Goal: Task Accomplishment & Management: Use online tool/utility

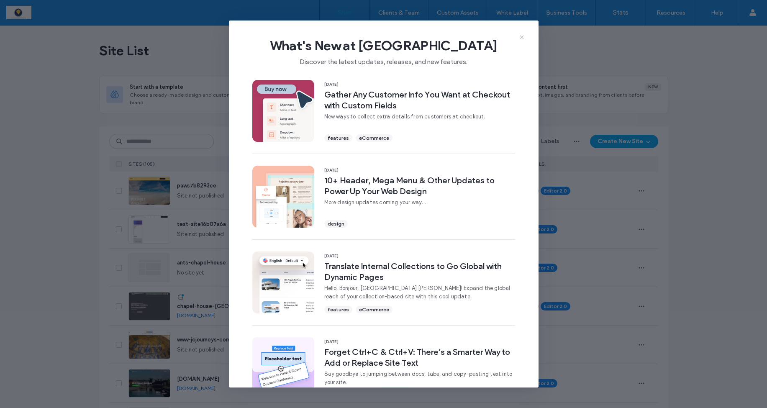
click at [521, 37] on icon at bounding box center [521, 37] width 7 height 7
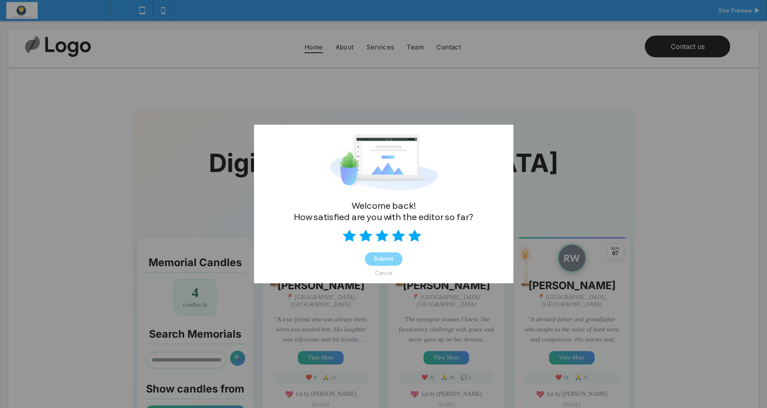
click at [420, 238] on icon at bounding box center [414, 235] width 13 height 13
click at [389, 260] on button "Submit" at bounding box center [384, 258] width 38 height 13
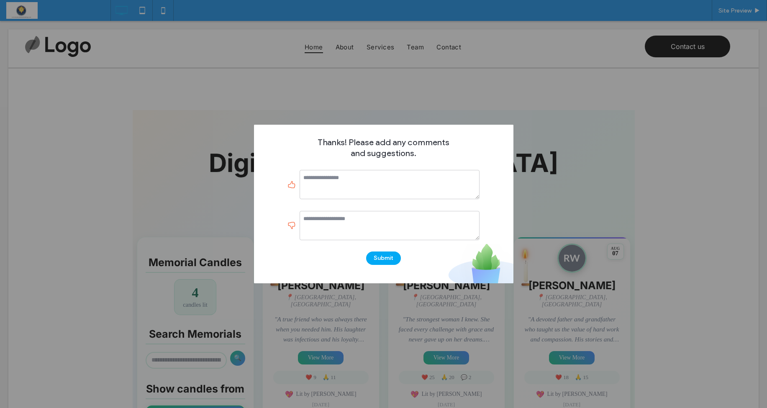
click at [560, 131] on div "Thanks! Please add any comments and suggestions. Submit" at bounding box center [383, 204] width 767 height 408
drag, startPoint x: 387, startPoint y: 184, endPoint x: 401, endPoint y: 183, distance: 13.4
click at [388, 184] on textarea at bounding box center [390, 184] width 180 height 29
type textarea "**********"
drag, startPoint x: 414, startPoint y: 217, endPoint x: 473, endPoint y: 193, distance: 64.0
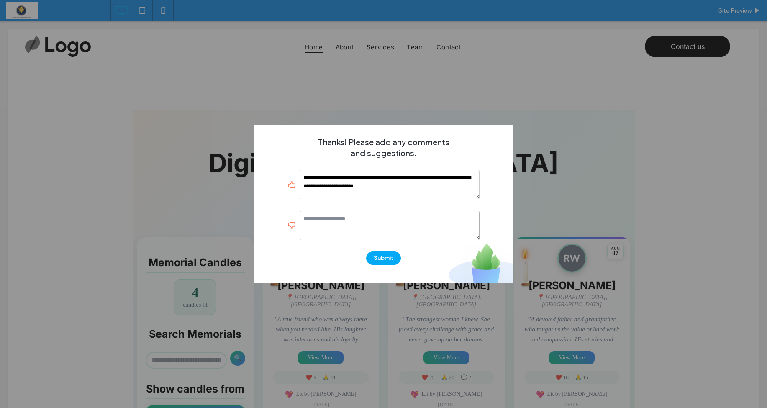
click at [414, 216] on textarea at bounding box center [390, 225] width 180 height 29
type textarea "*"
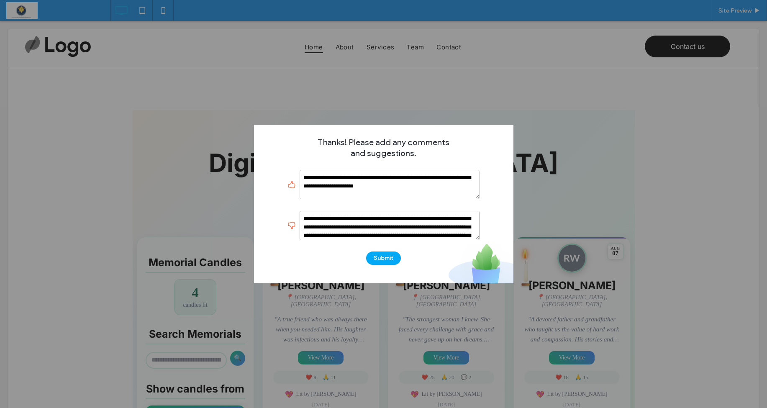
scroll to position [1, 0]
drag, startPoint x: 398, startPoint y: 227, endPoint x: 425, endPoint y: 233, distance: 27.9
click at [425, 233] on textarea "**********" at bounding box center [390, 225] width 180 height 29
click at [407, 233] on textarea "**********" at bounding box center [390, 225] width 180 height 29
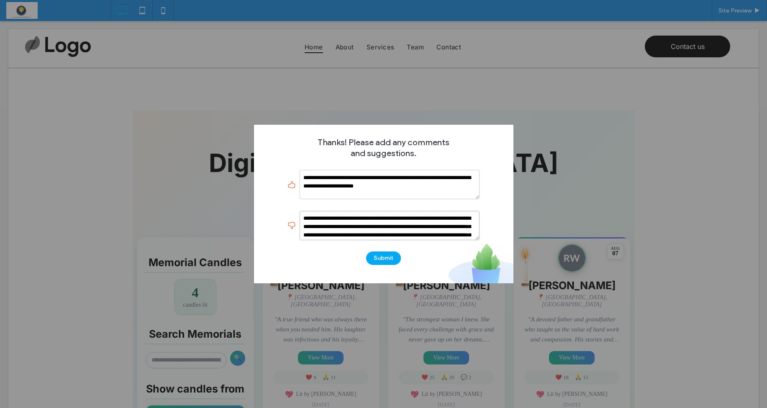
scroll to position [6, 0]
click at [381, 221] on textarea "**********" at bounding box center [390, 225] width 180 height 29
click at [395, 233] on textarea "**********" at bounding box center [390, 225] width 180 height 29
click at [436, 231] on textarea "**********" at bounding box center [390, 225] width 180 height 29
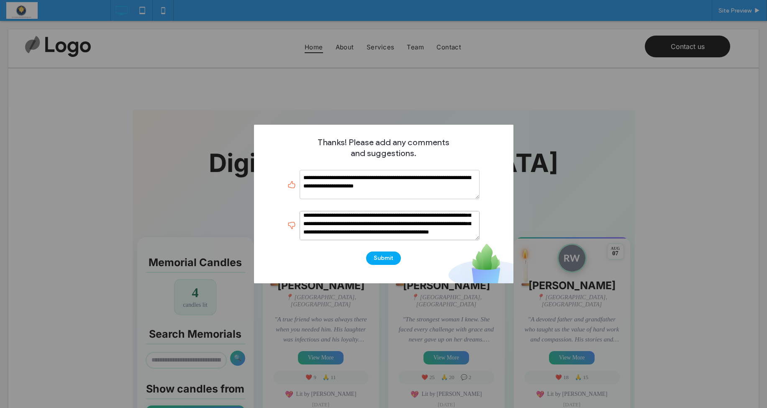
scroll to position [15, 0]
drag, startPoint x: 325, startPoint y: 231, endPoint x: 301, endPoint y: 229, distance: 23.9
click at [301, 229] on textarea "**********" at bounding box center [390, 225] width 180 height 29
click at [385, 237] on textarea "**********" at bounding box center [390, 225] width 180 height 29
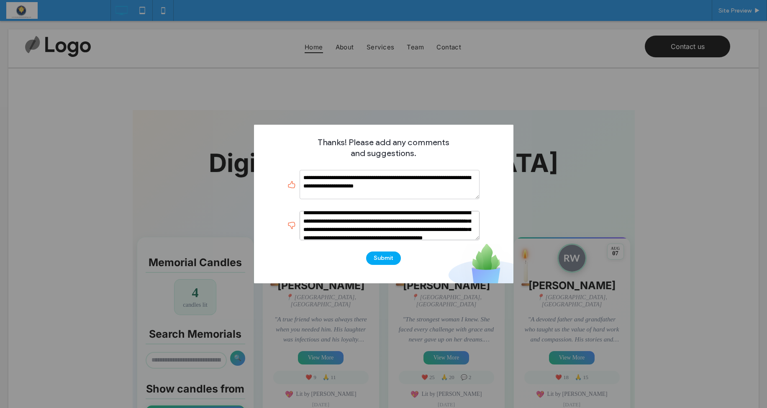
scroll to position [7, 0]
click at [383, 220] on textarea "**********" at bounding box center [390, 225] width 180 height 29
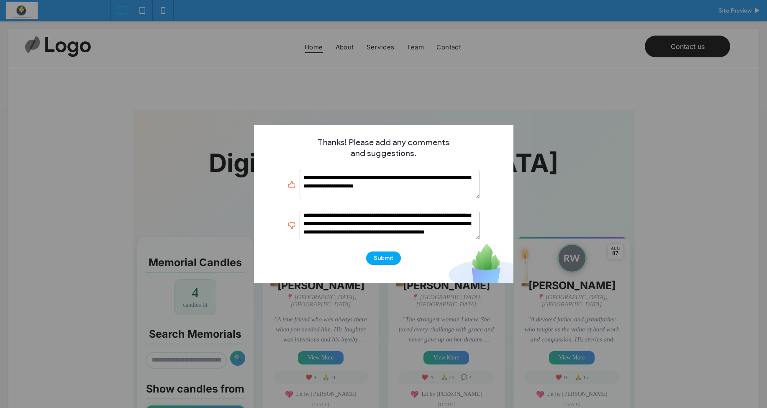
scroll to position [15, 0]
click at [428, 228] on textarea "**********" at bounding box center [390, 225] width 180 height 29
click at [471, 227] on textarea "**********" at bounding box center [390, 225] width 180 height 29
click at [434, 229] on textarea "**********" at bounding box center [390, 225] width 180 height 29
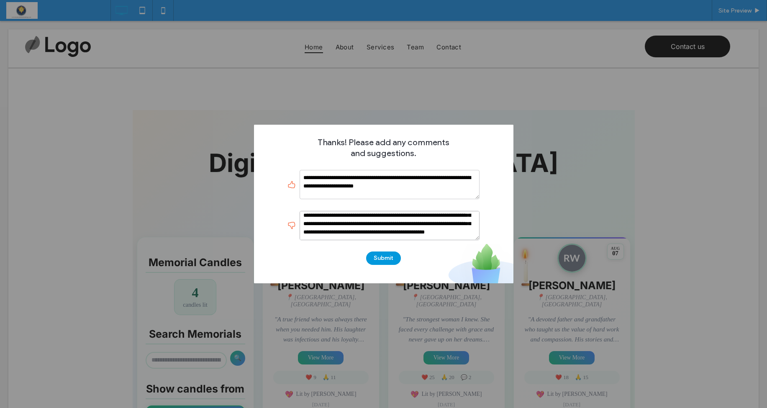
type textarea "**********"
click at [389, 257] on button "Submit" at bounding box center [383, 257] width 35 height 13
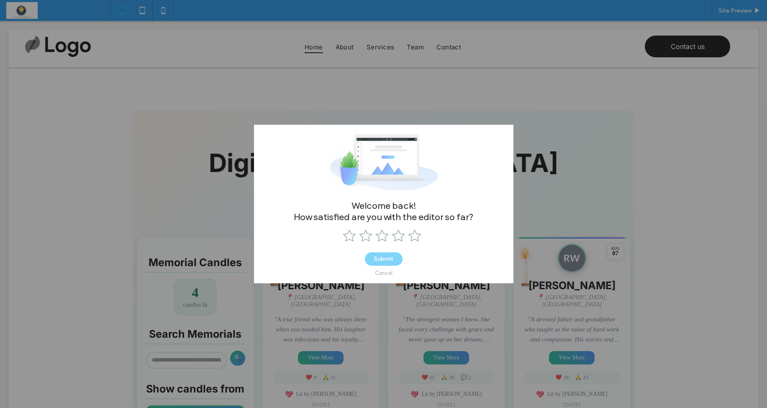
click at [383, 275] on div "Cancel" at bounding box center [384, 273] width 18 height 6
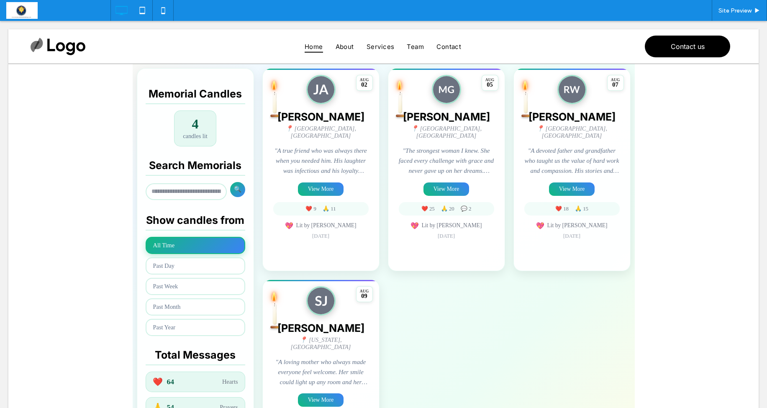
scroll to position [159, 0]
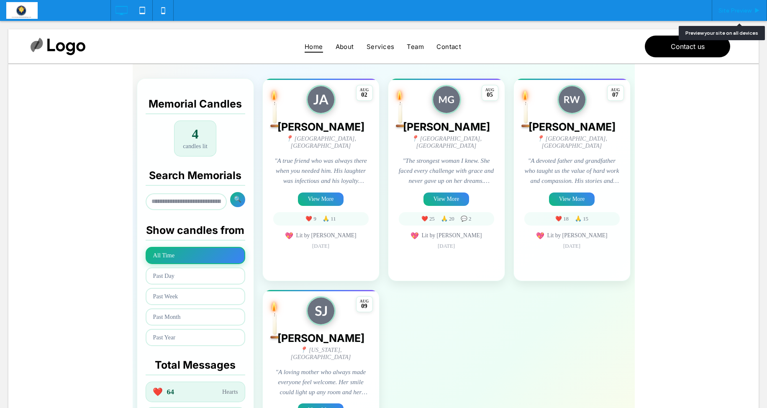
click at [731, 13] on span "Site Preview" at bounding box center [734, 10] width 33 height 7
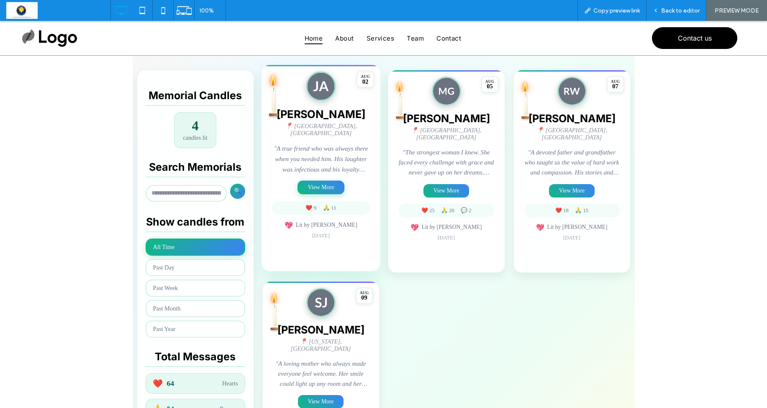
click at [326, 183] on button "View More" at bounding box center [320, 187] width 47 height 14
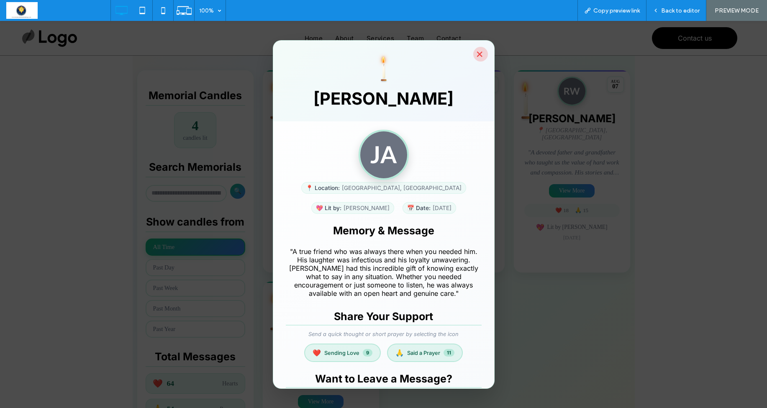
click at [478, 52] on button "×" at bounding box center [480, 54] width 15 height 15
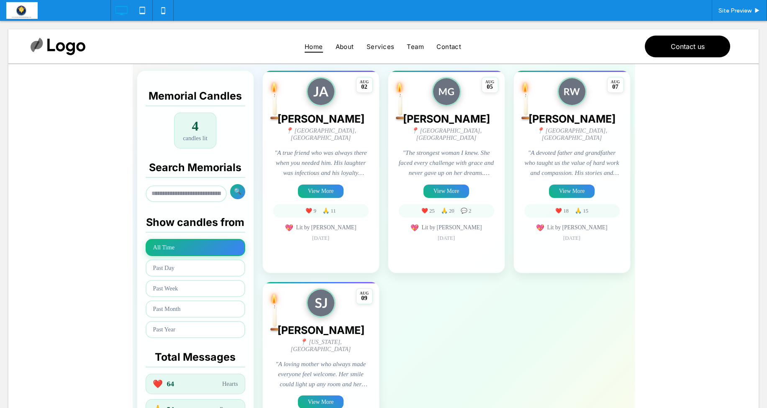
scroll to position [165, 0]
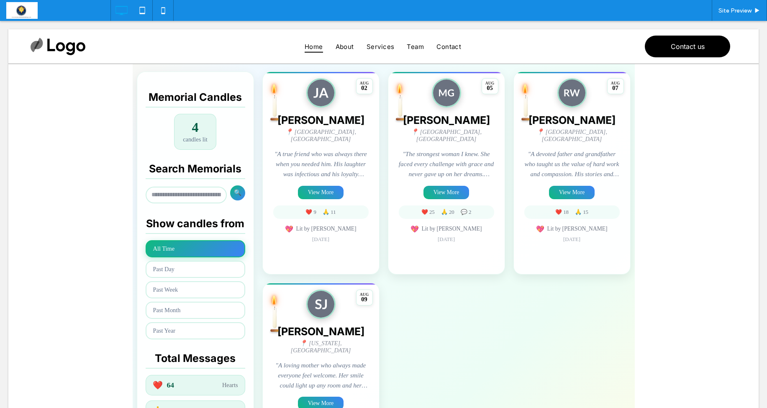
click at [442, 190] on span at bounding box center [384, 217] width 502 height 545
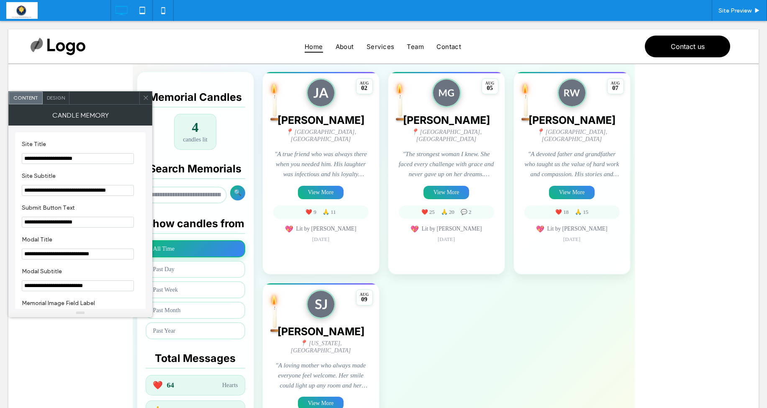
click at [143, 98] on icon at bounding box center [146, 98] width 6 height 6
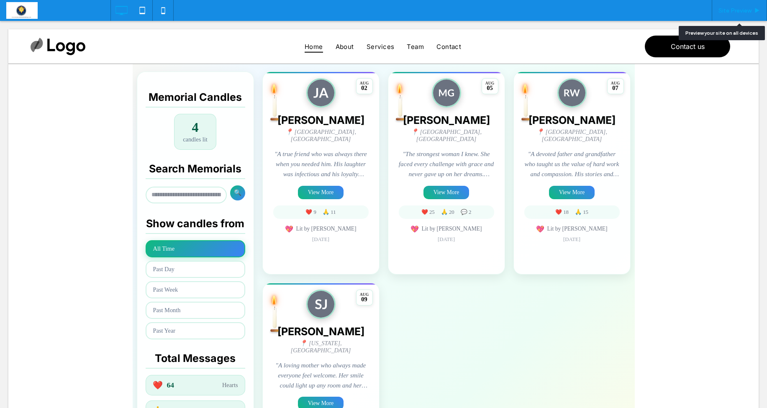
click at [735, 8] on span "Site Preview" at bounding box center [734, 10] width 33 height 7
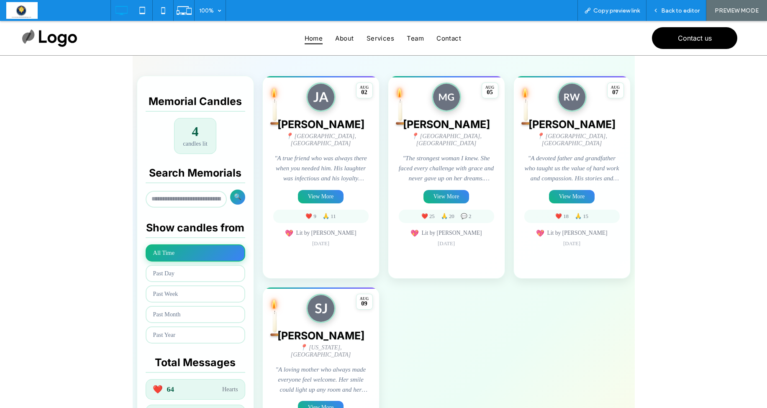
scroll to position [150, 0]
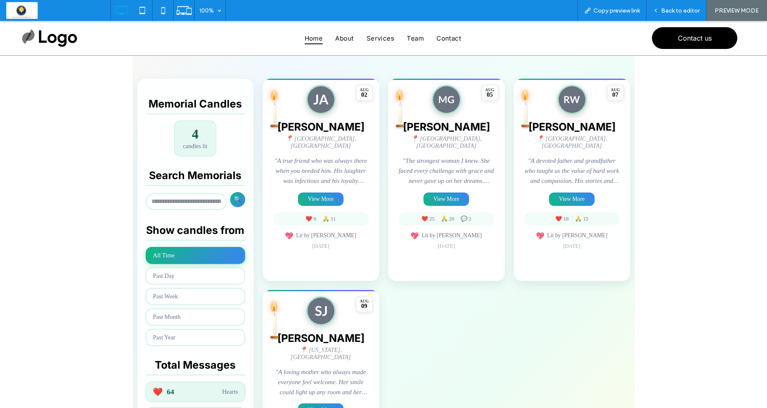
click at [319, 195] on span at bounding box center [384, 223] width 502 height 545
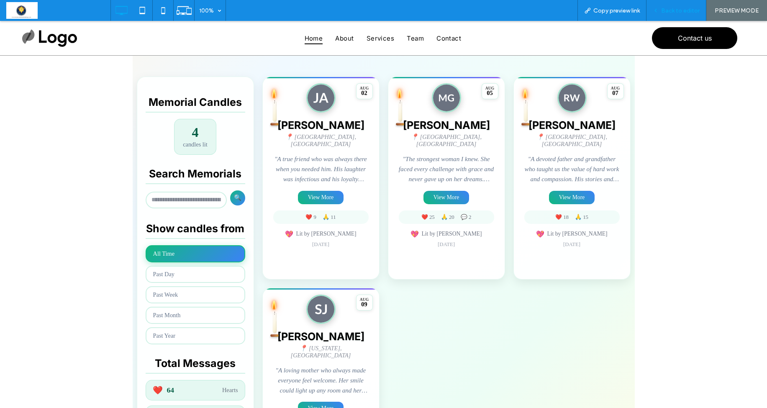
click at [659, 8] on icon at bounding box center [656, 11] width 6 height 6
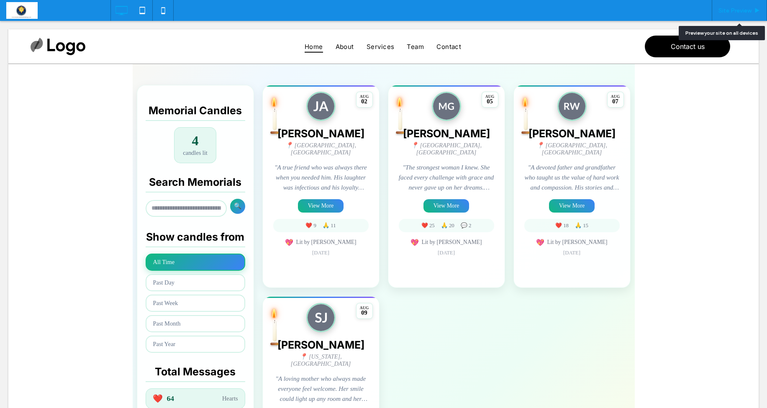
click at [732, 12] on span "Site Preview" at bounding box center [734, 10] width 33 height 7
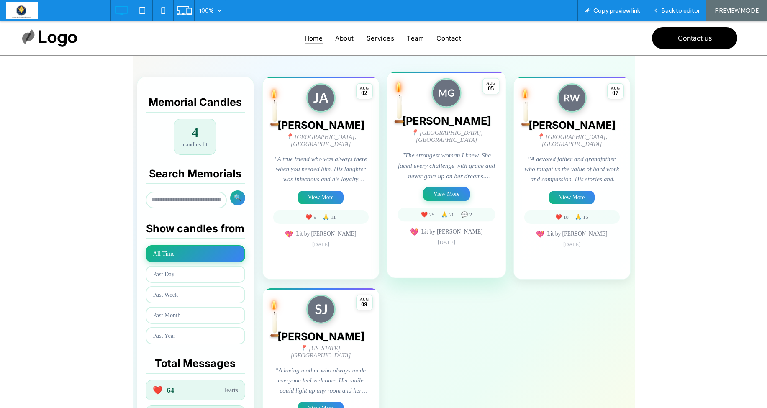
click at [447, 190] on button "View More" at bounding box center [446, 194] width 47 height 14
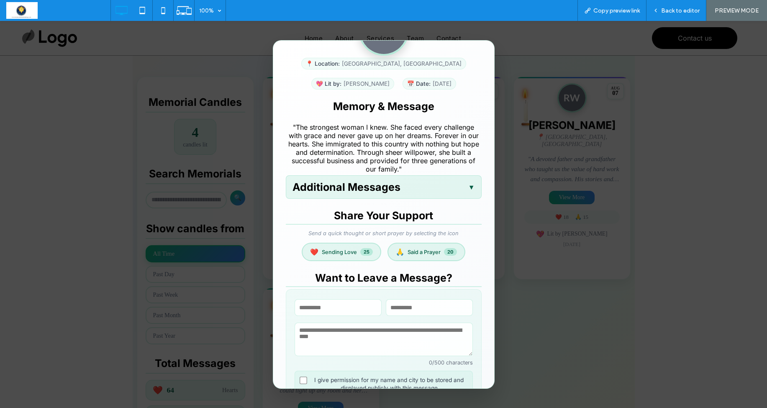
scroll to position [131, 0]
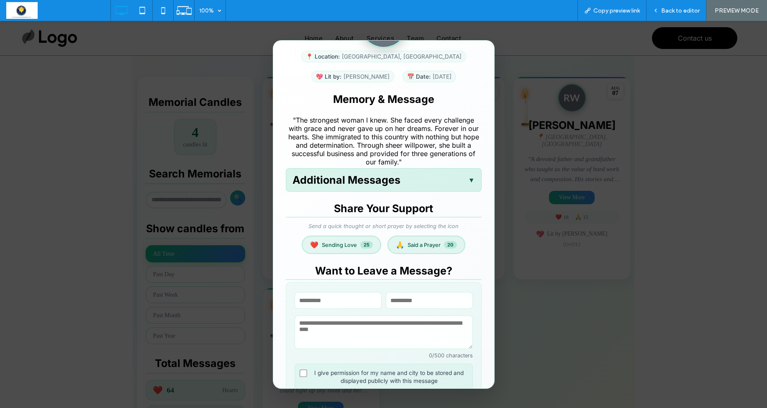
click at [467, 184] on div "Additional Messages ▼" at bounding box center [384, 179] width 196 height 23
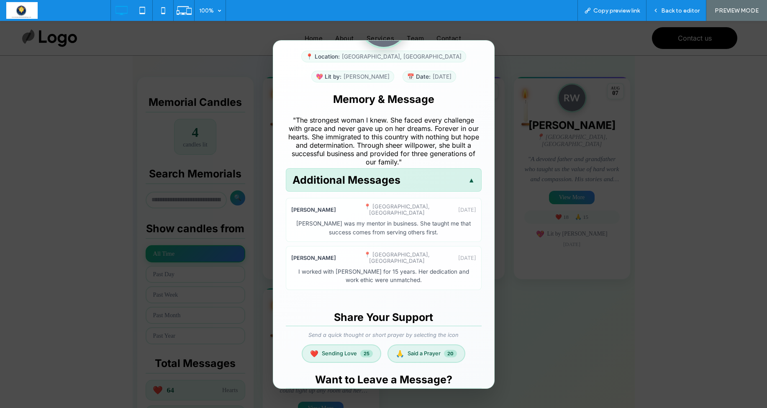
click at [467, 184] on div "Additional Messages ▲" at bounding box center [384, 179] width 196 height 23
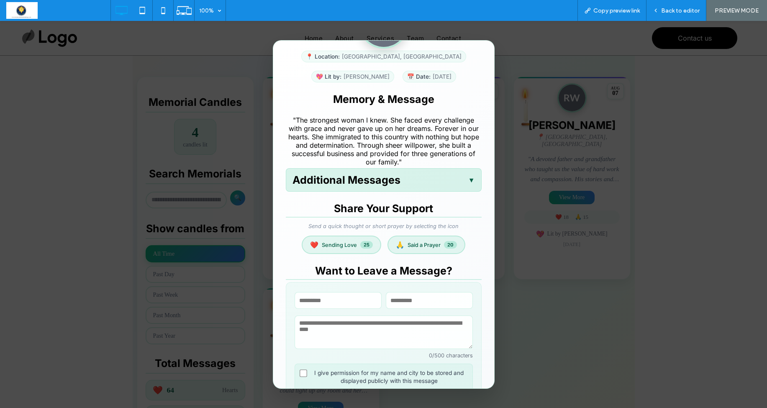
scroll to position [124, 0]
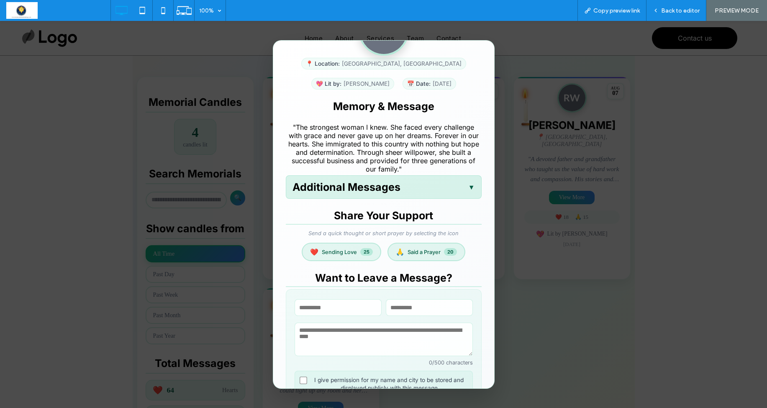
click at [460, 188] on div "Additional Messages ▼" at bounding box center [384, 186] width 196 height 23
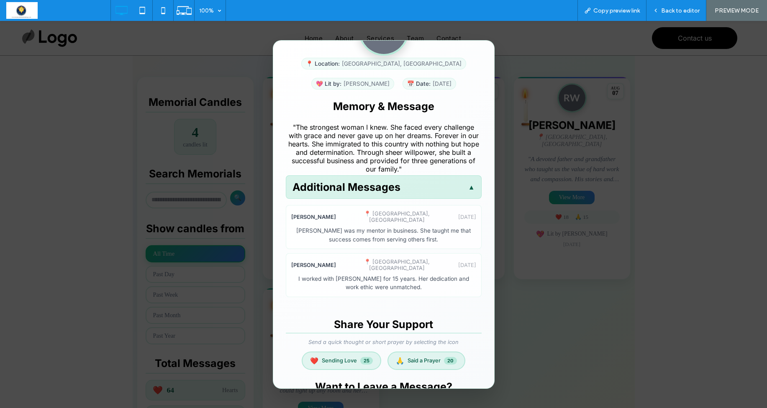
click at [460, 188] on div "Additional Messages ▲" at bounding box center [384, 186] width 196 height 23
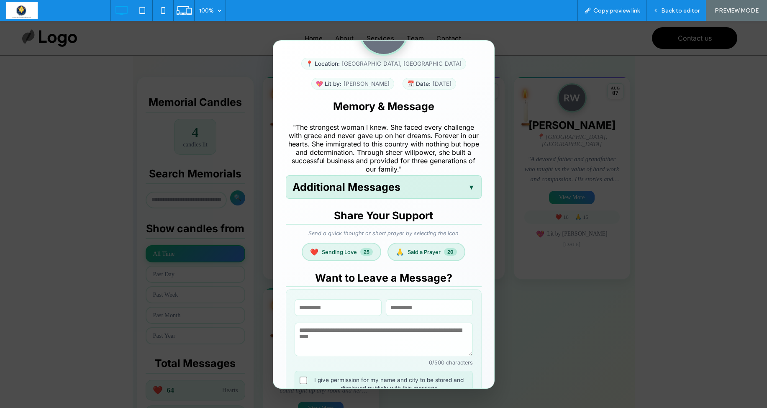
click at [460, 188] on div "Additional Messages ▼" at bounding box center [384, 186] width 196 height 23
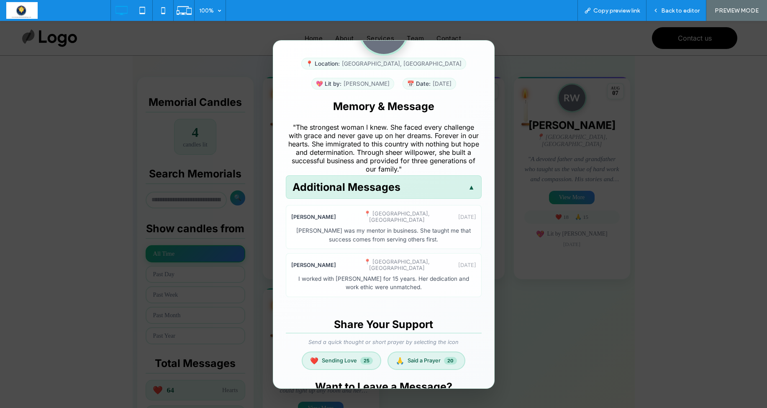
click at [460, 188] on div "Additional Messages ▲" at bounding box center [384, 186] width 196 height 23
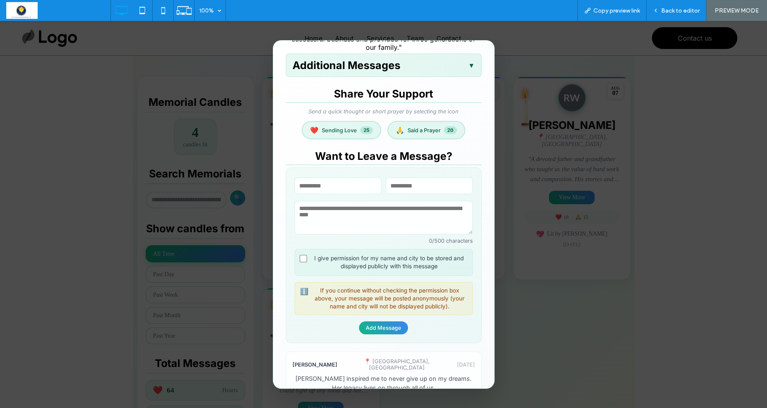
scroll to position [248, 0]
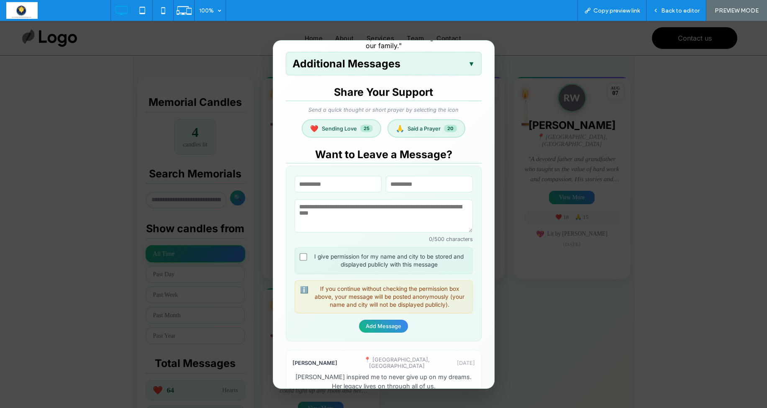
click at [83, 89] on div "Maria Garcia × 📍 Location: Miami, FL 💖 Lit by: Carlos Garcia 📅 Date: 05/08/2025…" at bounding box center [383, 214] width 767 height 387
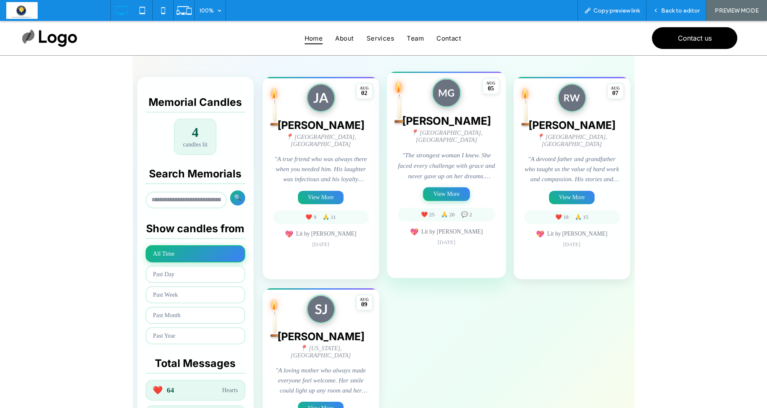
click at [452, 190] on button "View More" at bounding box center [446, 194] width 47 height 14
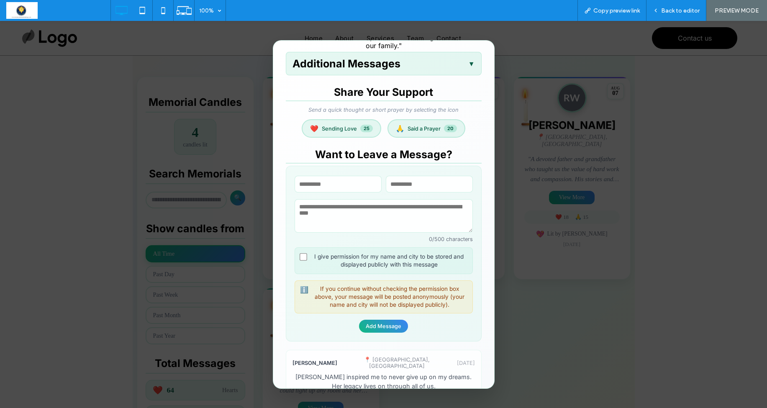
scroll to position [253, 0]
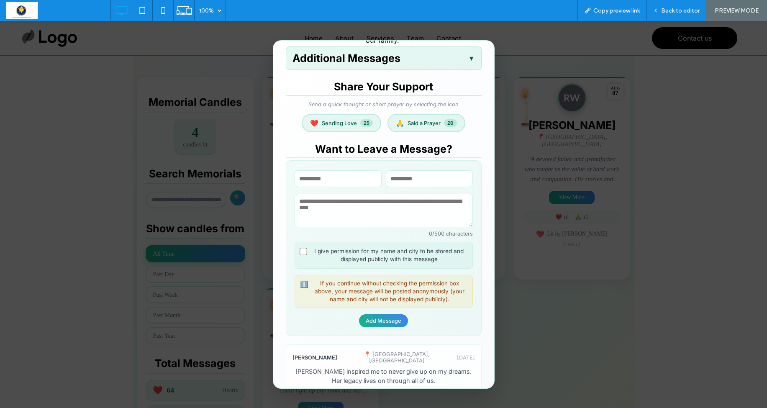
click at [512, 81] on div "Maria Garcia × 📍 Location: Miami, FL 💖 Lit by: Carlos Garcia 📅 Date: 05/08/2025…" at bounding box center [383, 214] width 767 height 387
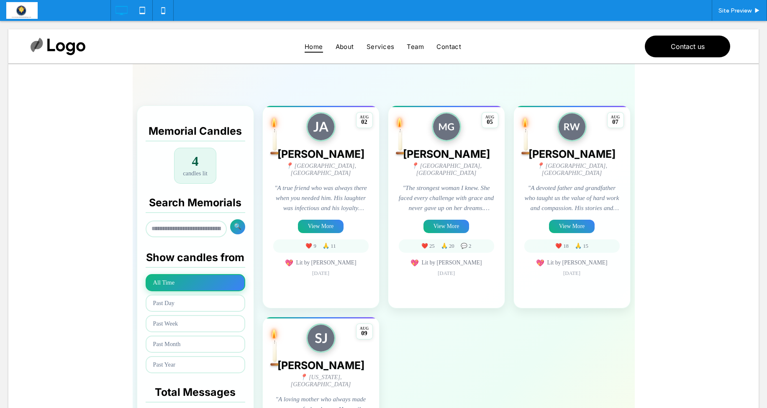
scroll to position [139, 0]
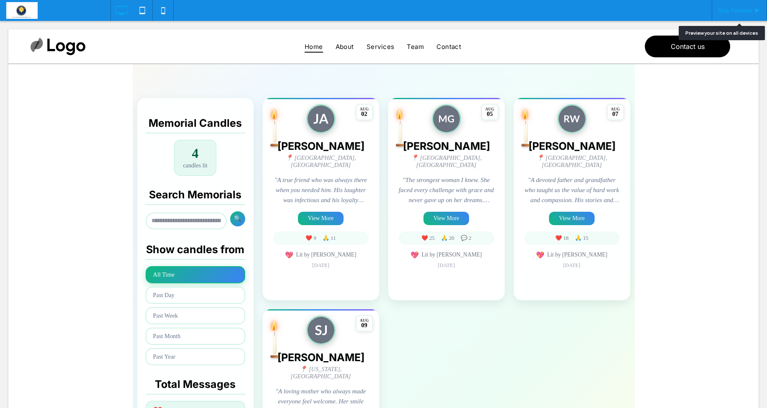
click at [731, 9] on span "Site Preview" at bounding box center [734, 10] width 33 height 7
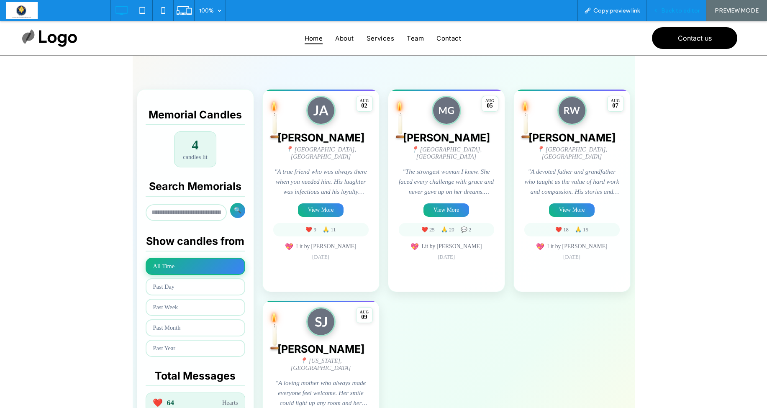
click at [686, 13] on span "Back to editor" at bounding box center [680, 10] width 38 height 7
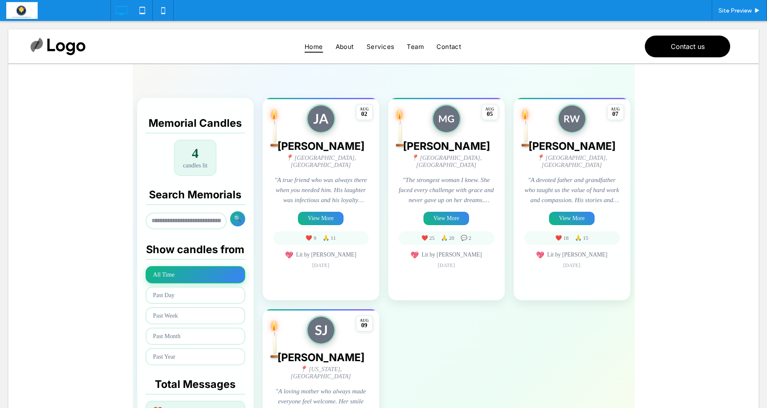
click at [441, 182] on span at bounding box center [384, 243] width 502 height 545
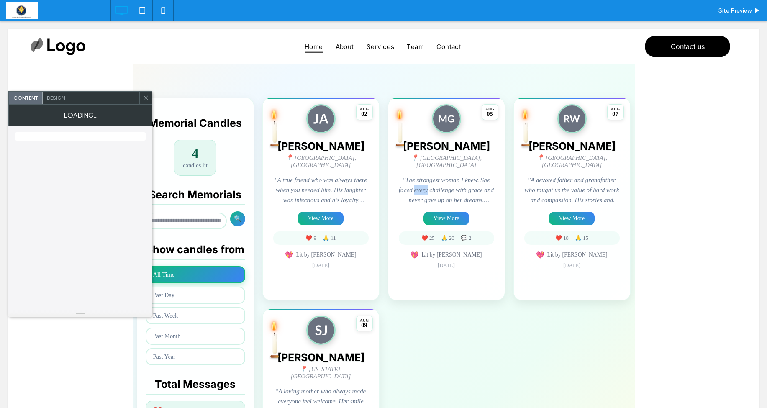
click at [441, 182] on p ""The strongest woman I knew. She faced every challenge with grace and never gav…" at bounding box center [446, 190] width 95 height 31
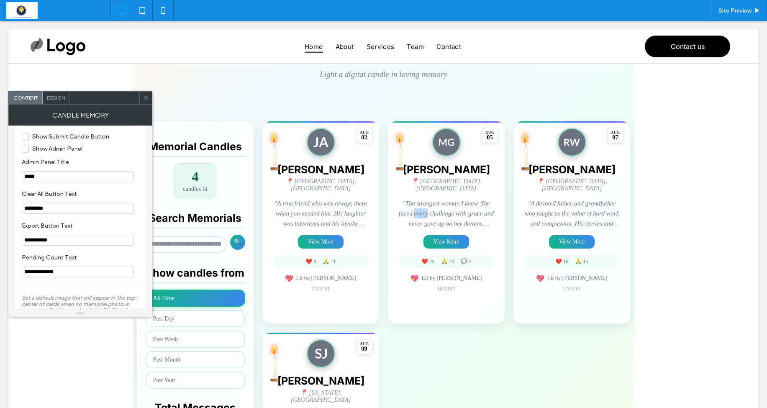
scroll to position [899, 0]
drag, startPoint x: 25, startPoint y: 146, endPoint x: 43, endPoint y: 178, distance: 37.1
click at [25, 137] on span "Show Submit Candle Button" at bounding box center [65, 133] width 87 height 7
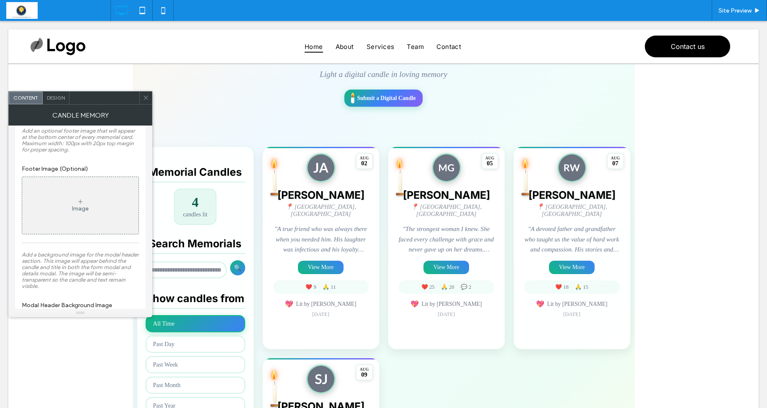
scroll to position [1197, 0]
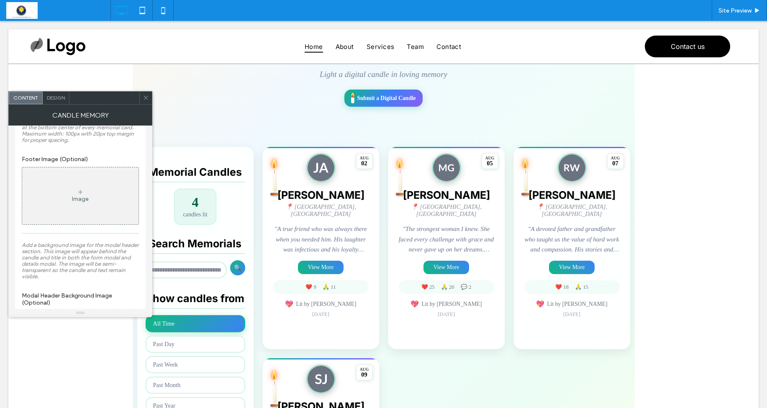
click at [51, 200] on div "Image" at bounding box center [80, 195] width 116 height 55
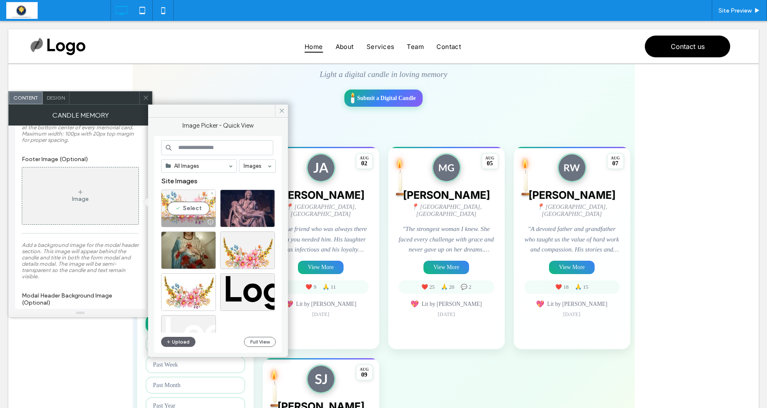
click at [190, 209] on div "Select" at bounding box center [188, 209] width 55 height 38
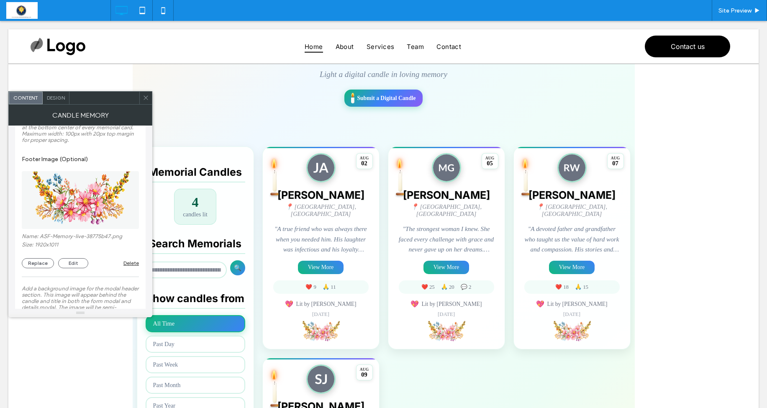
click at [145, 96] on icon at bounding box center [146, 98] width 6 height 6
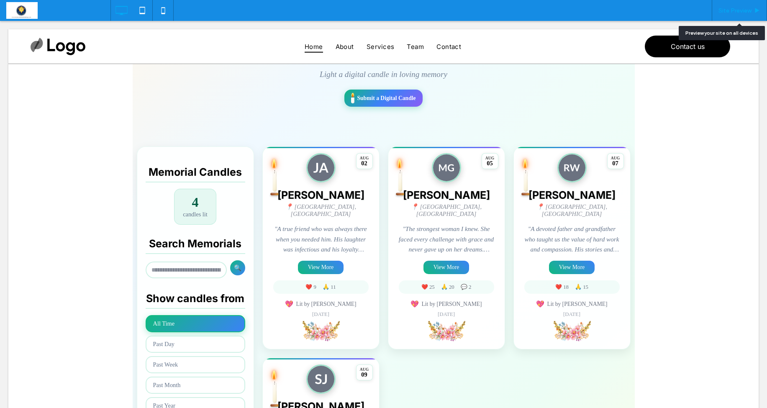
click at [743, 7] on span "Site Preview" at bounding box center [734, 10] width 33 height 7
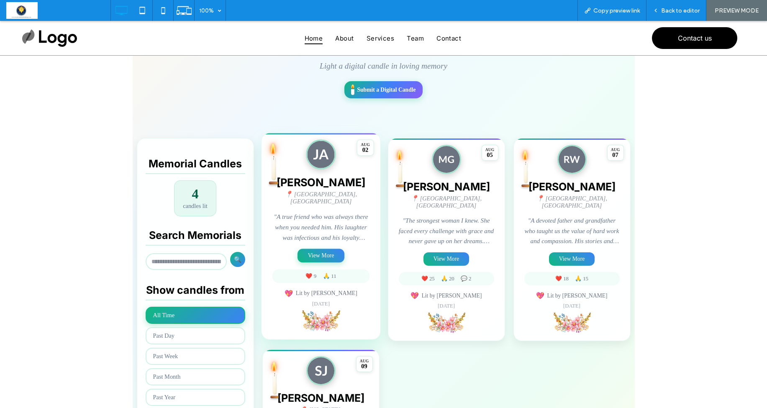
click at [328, 249] on button "View More" at bounding box center [320, 256] width 47 height 14
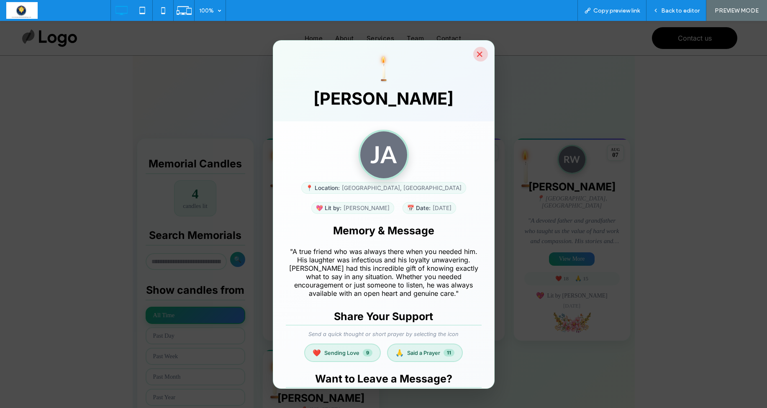
click at [479, 53] on button "×" at bounding box center [480, 54] width 15 height 15
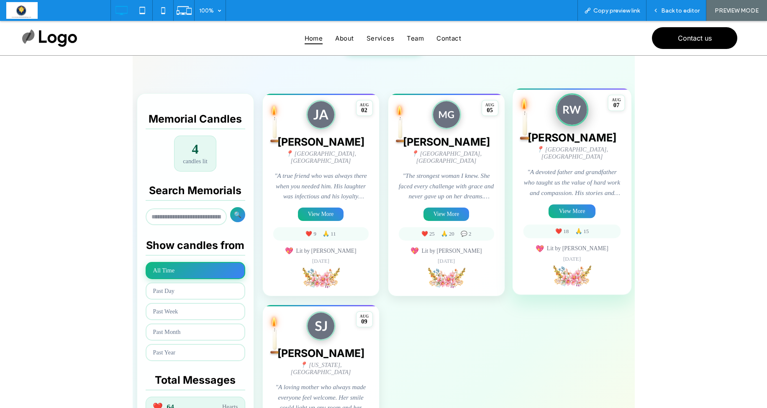
scroll to position [160, 0]
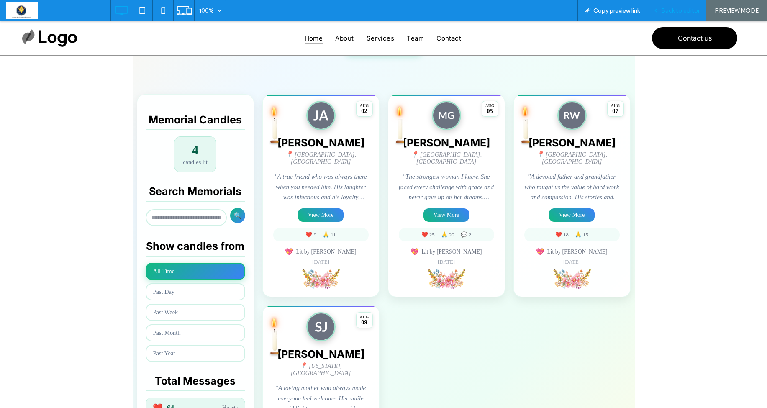
click at [674, 11] on span "Back to editor" at bounding box center [680, 10] width 38 height 7
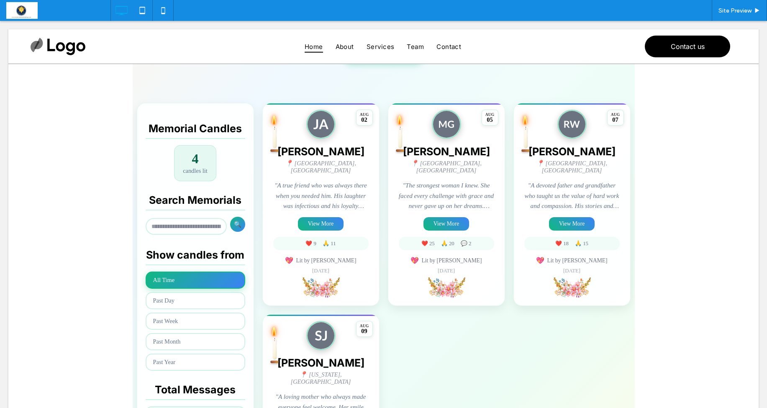
scroll to position [177, 0]
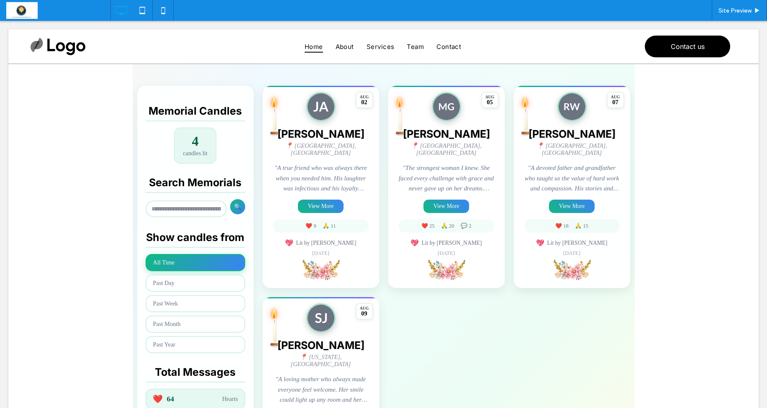
click at [488, 143] on span at bounding box center [384, 218] width 502 height 571
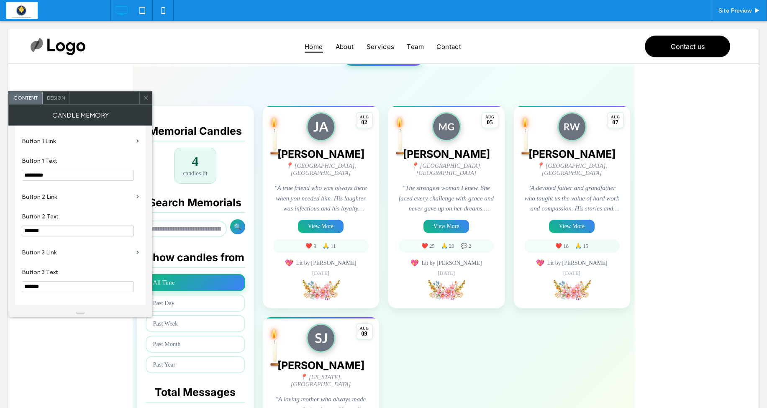
scroll to position [2160, 0]
drag, startPoint x: 80, startPoint y: 192, endPoint x: 38, endPoint y: 186, distance: 42.8
click at [38, 185] on section "Button 1 Text *********" at bounding box center [80, 169] width 117 height 32
type input "*********"
click at [132, 205] on label "Button 2 Link" at bounding box center [77, 196] width 111 height 15
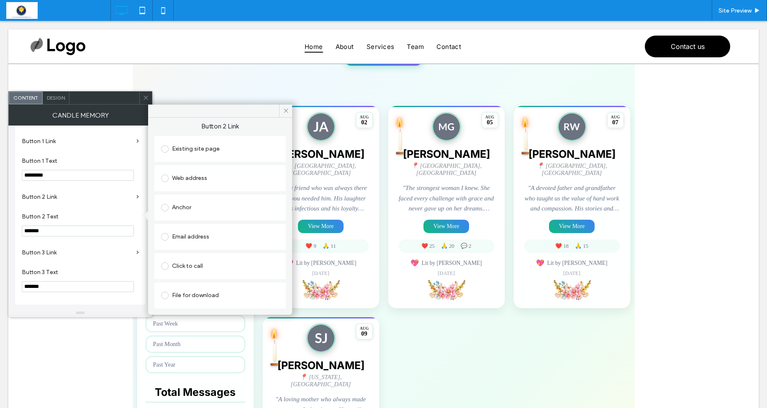
click at [183, 149] on div "Existing site page" at bounding box center [220, 148] width 118 height 13
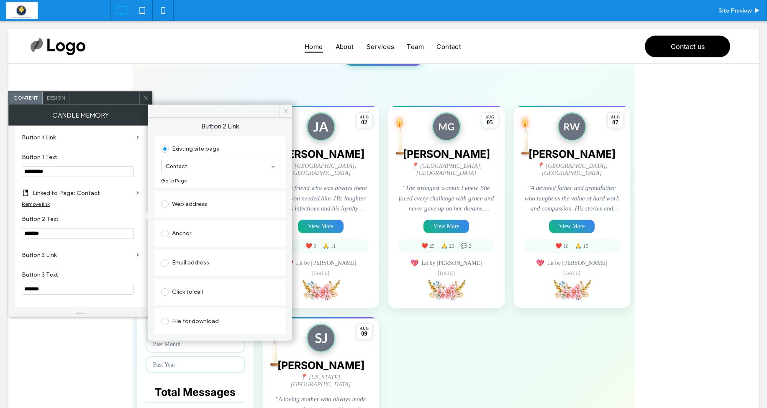
click at [284, 110] on icon at bounding box center [286, 111] width 6 height 6
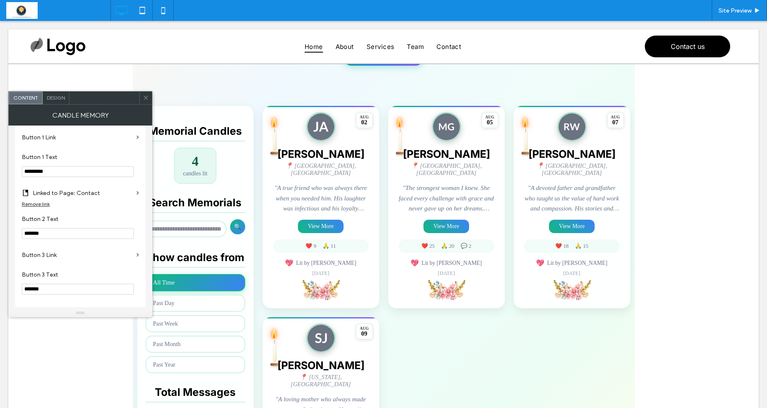
click at [145, 99] on icon at bounding box center [146, 98] width 6 height 6
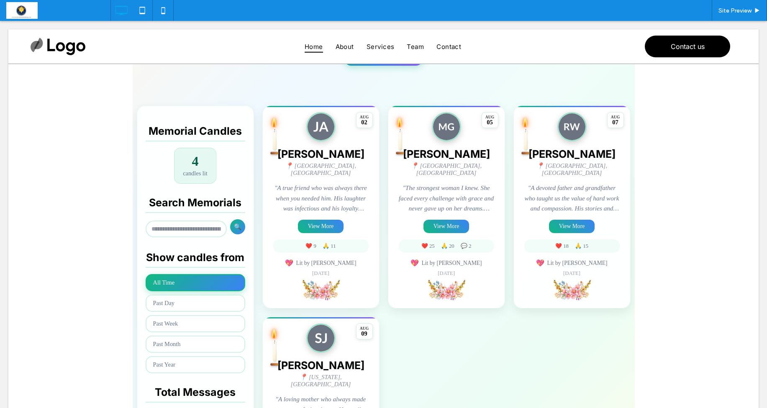
scroll to position [159, 0]
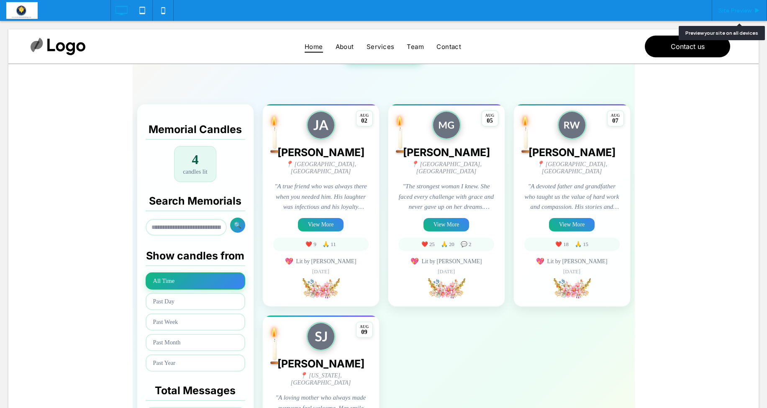
click at [735, 11] on span "Site Preview" at bounding box center [734, 10] width 33 height 7
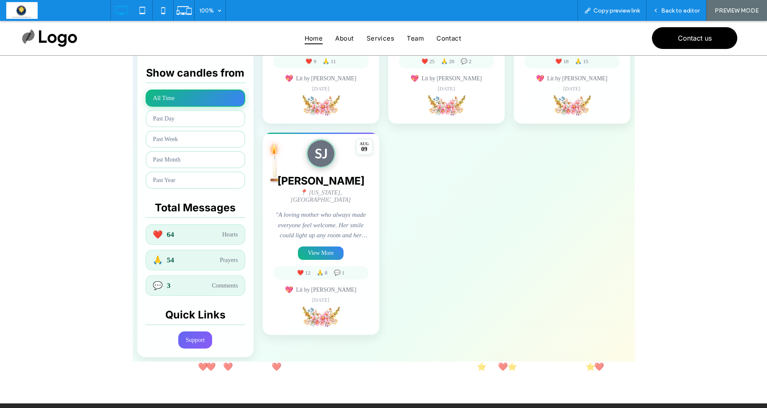
scroll to position [333, 0]
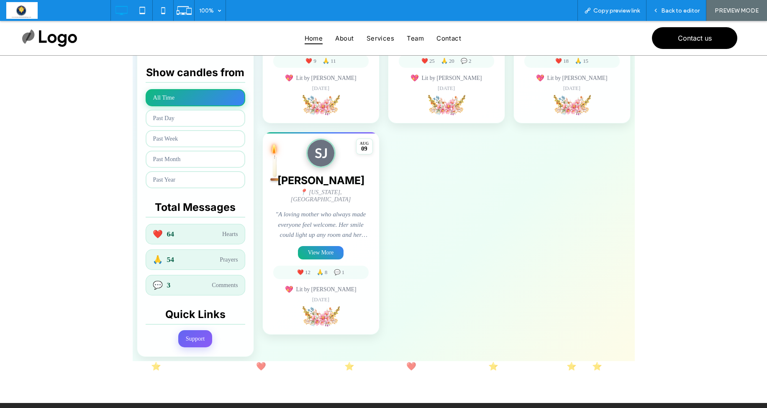
click at [192, 340] on button "Support" at bounding box center [195, 338] width 34 height 17
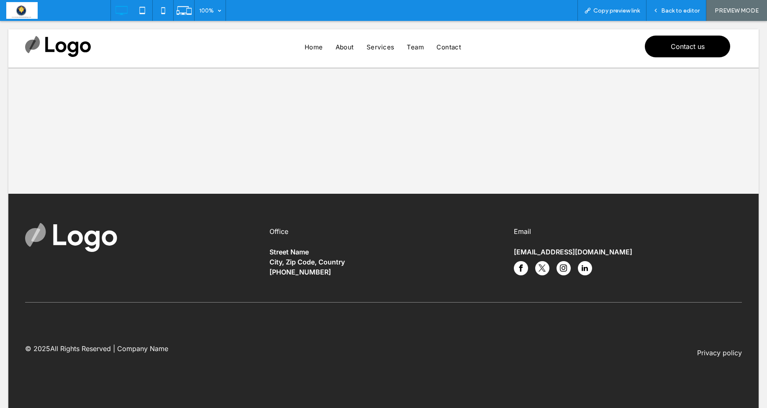
scroll to position [0, 0]
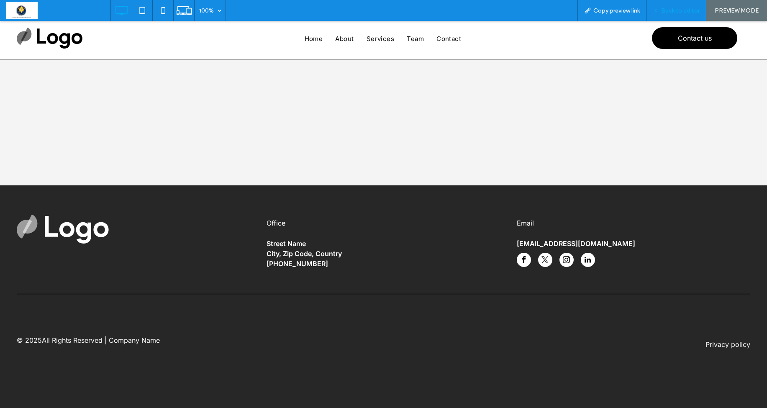
click at [675, 8] on span "Back to editor" at bounding box center [680, 10] width 38 height 7
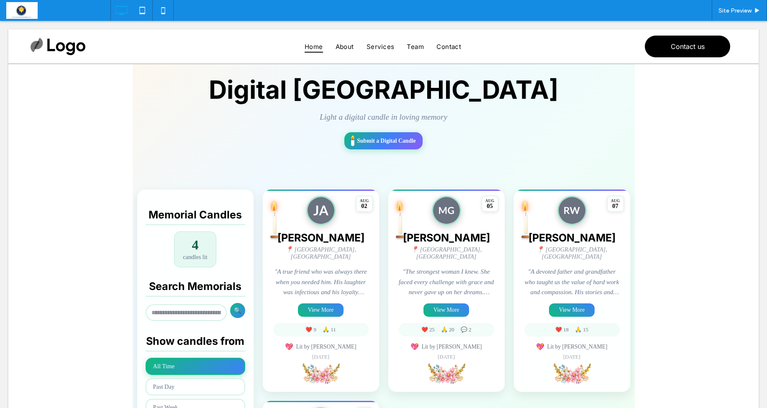
scroll to position [68, 0]
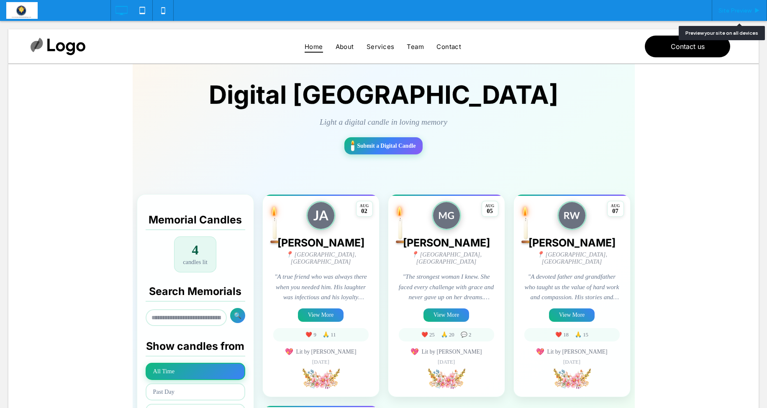
click at [744, 5] on div "Site Preview" at bounding box center [739, 10] width 55 height 21
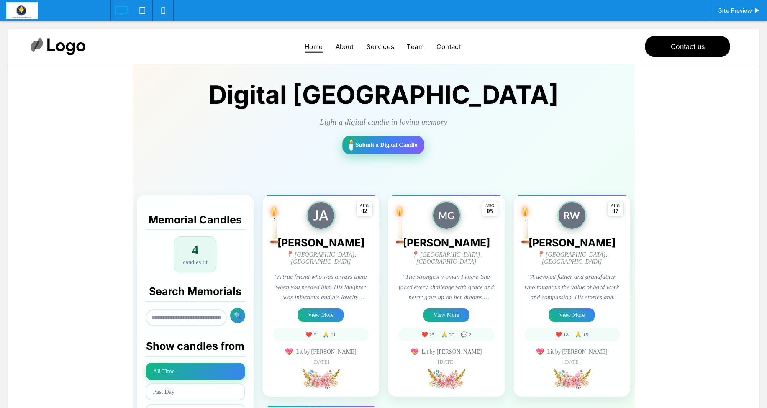
drag, startPoint x: 397, startPoint y: 147, endPoint x: 408, endPoint y: 144, distance: 12.1
click at [397, 147] on span at bounding box center [384, 338] width 502 height 593
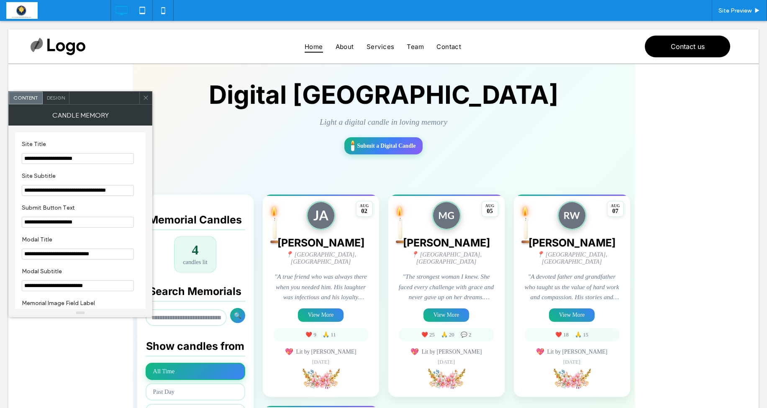
scroll to position [62, 0]
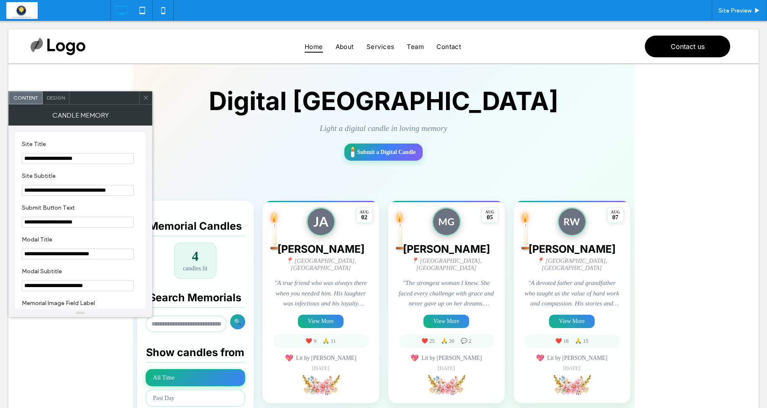
click at [143, 98] on icon at bounding box center [146, 98] width 6 height 6
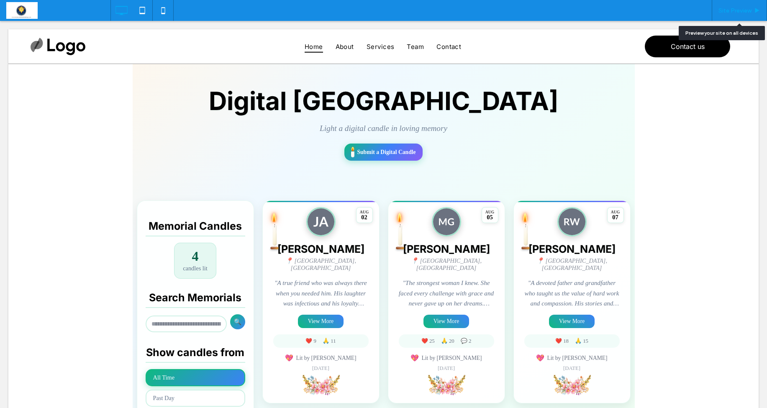
click at [738, 9] on span "Site Preview" at bounding box center [734, 10] width 33 height 7
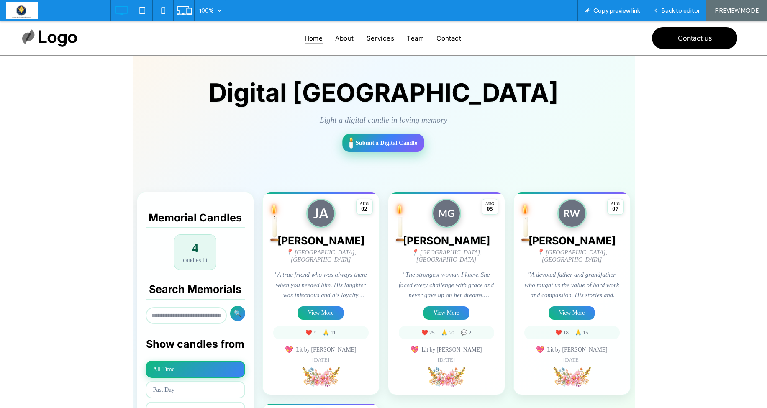
click at [380, 146] on span "Submit a Digital Candle" at bounding box center [386, 142] width 61 height 7
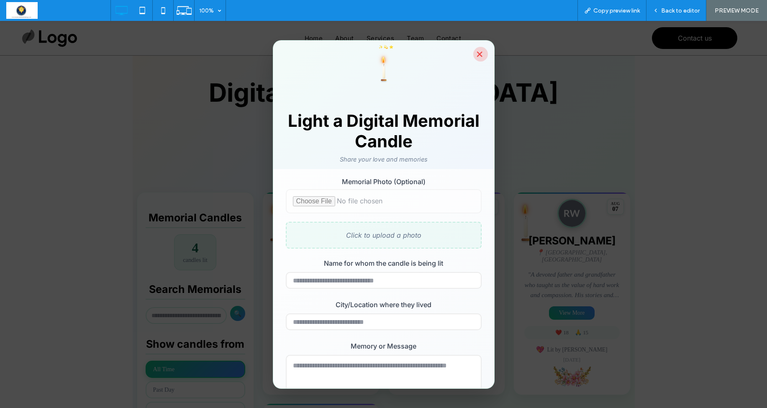
click at [479, 54] on button "×" at bounding box center [480, 54] width 15 height 15
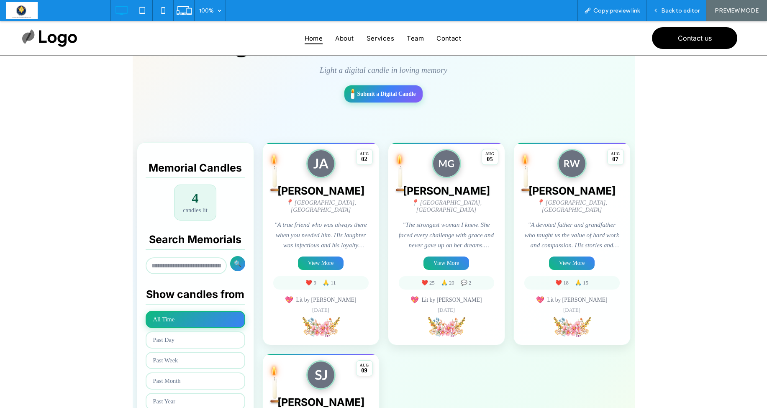
scroll to position [113, 0]
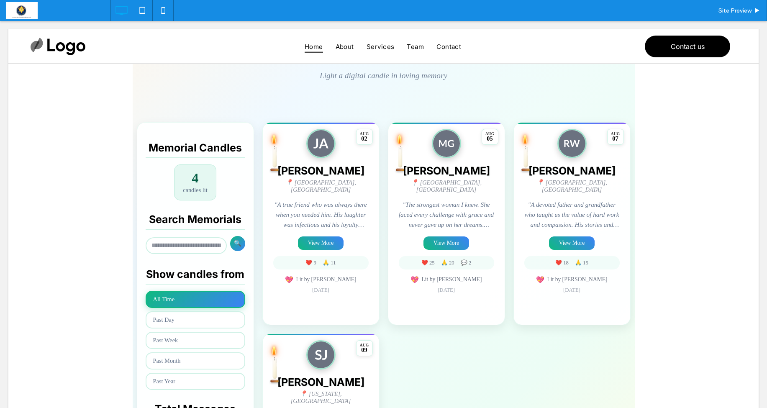
scroll to position [110, 0]
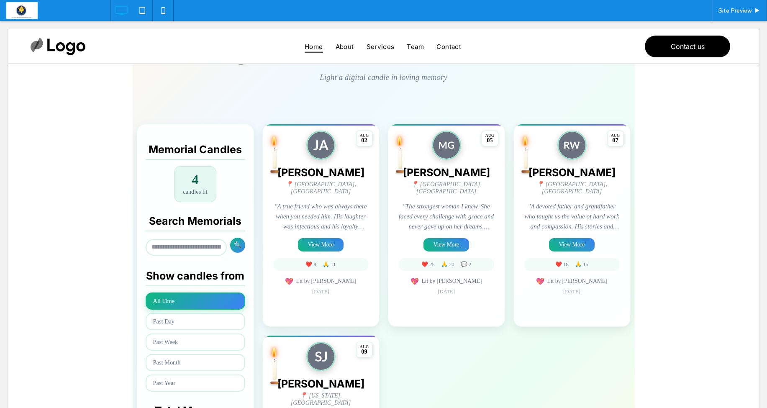
click at [319, 241] on span at bounding box center [384, 269] width 502 height 545
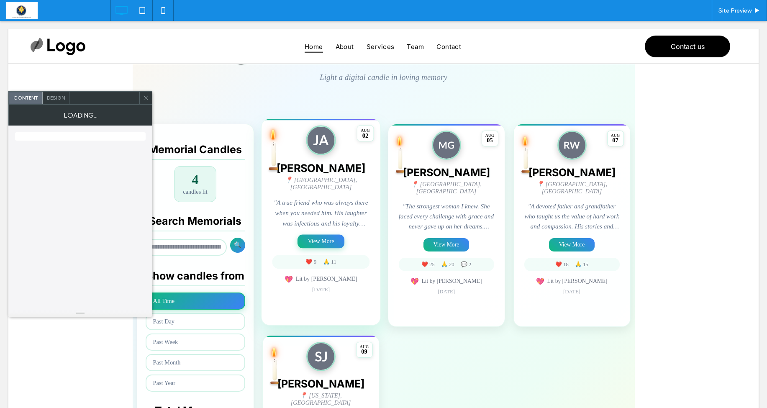
scroll to position [111, 0]
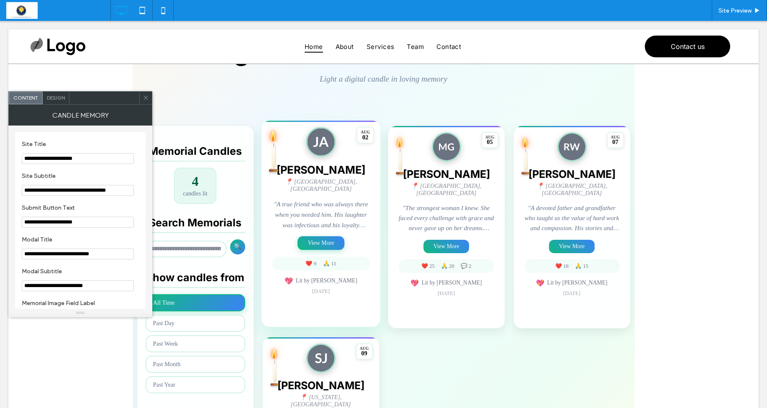
click at [329, 237] on button "View More" at bounding box center [320, 243] width 47 height 14
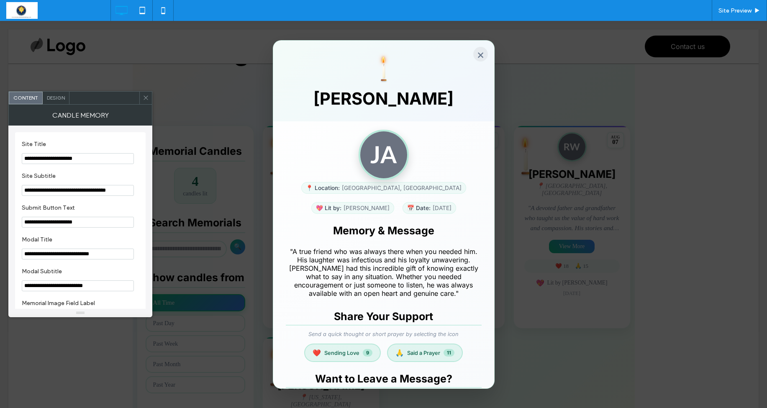
scroll to position [0, 0]
click at [480, 55] on button "×" at bounding box center [480, 54] width 15 height 15
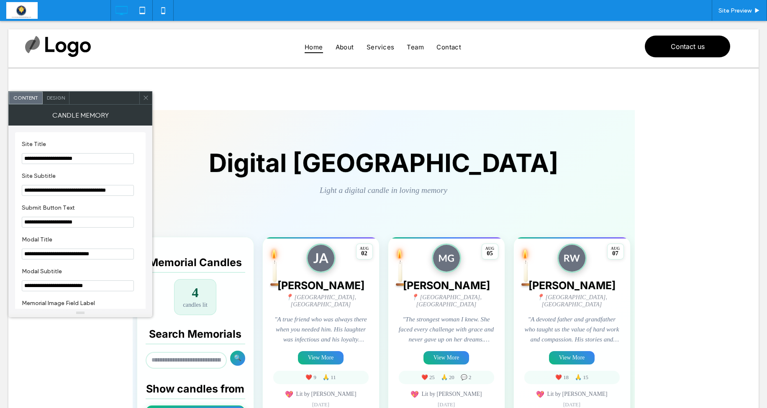
click at [58, 190] on input "**********" at bounding box center [78, 190] width 112 height 11
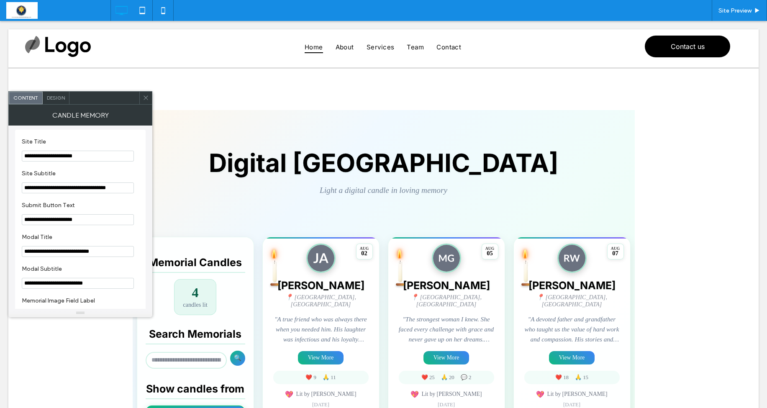
click at [60, 190] on input "**********" at bounding box center [78, 187] width 112 height 11
drag, startPoint x: 100, startPoint y: 190, endPoint x: 141, endPoint y: 191, distance: 41.4
click at [117, 189] on input "**********" at bounding box center [78, 188] width 112 height 11
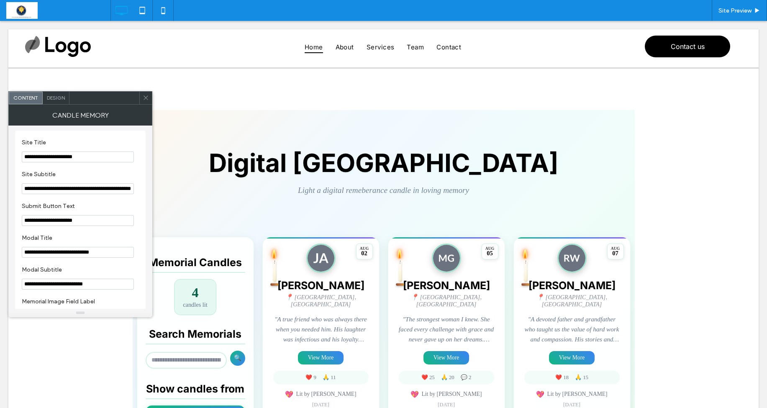
scroll to position [2, 0]
click at [129, 188] on input "**********" at bounding box center [78, 188] width 112 height 11
click at [130, 190] on input "**********" at bounding box center [78, 188] width 112 height 11
type input "**********"
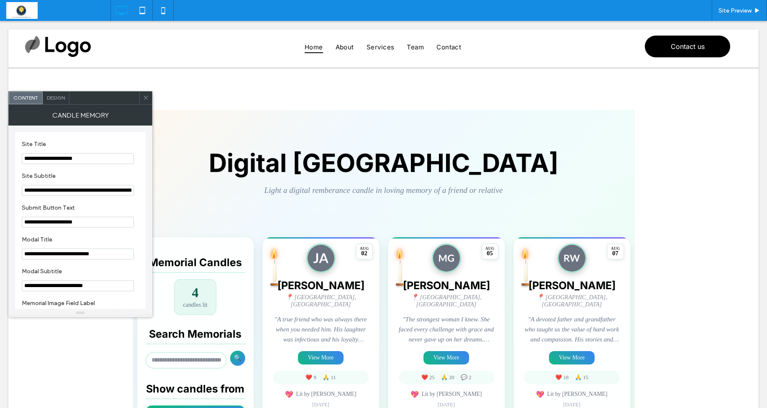
scroll to position [45, 0]
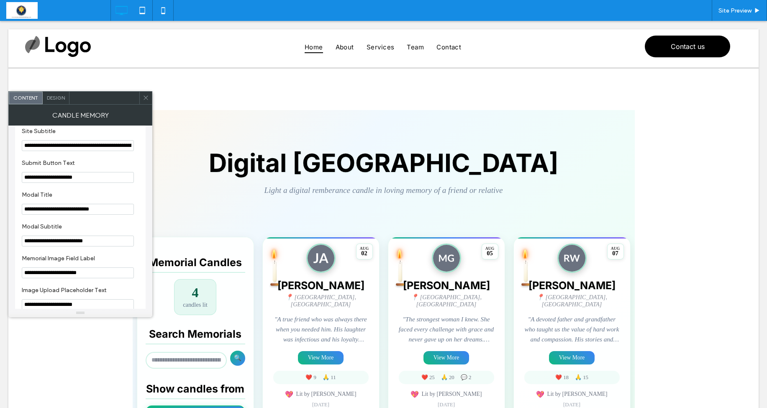
click at [69, 147] on input "**********" at bounding box center [78, 145] width 112 height 11
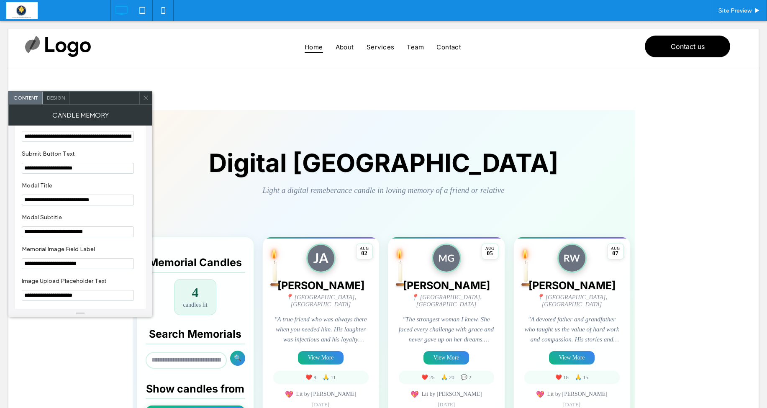
scroll to position [61, 0]
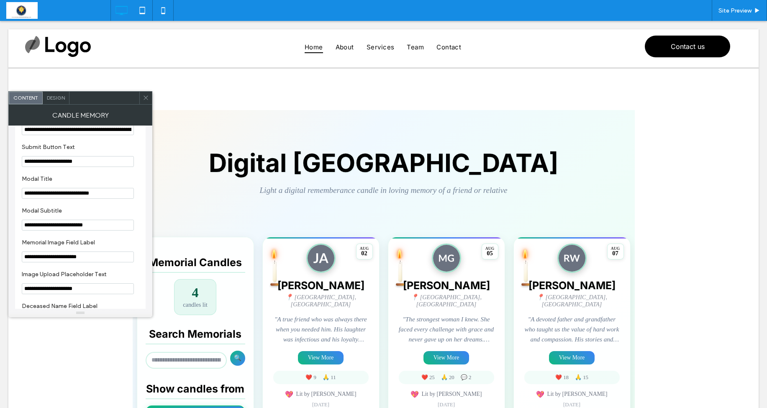
type input "**********"
click at [94, 173] on section "**********" at bounding box center [80, 187] width 117 height 32
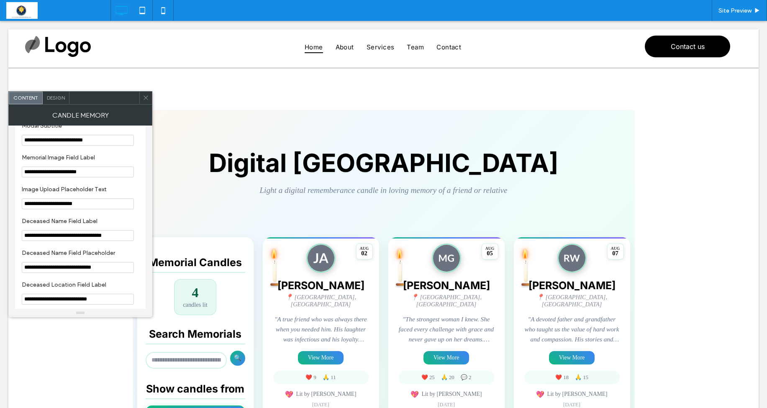
scroll to position [0, 0]
drag, startPoint x: 146, startPoint y: 97, endPoint x: 151, endPoint y: 96, distance: 5.2
click at [146, 97] on icon at bounding box center [146, 98] width 6 height 6
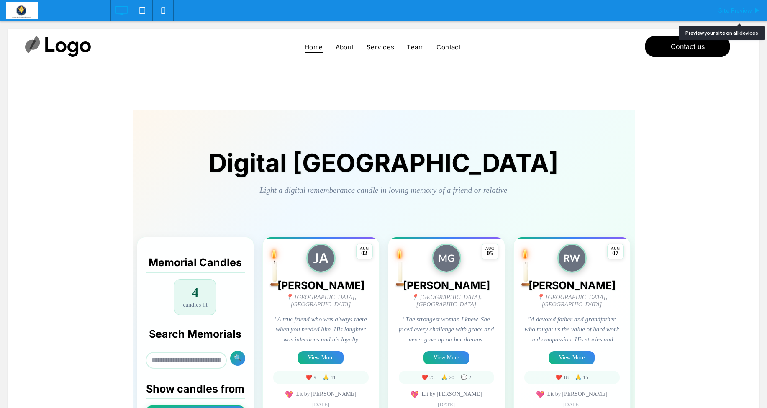
click at [742, 10] on span "Site Preview" at bounding box center [734, 10] width 33 height 7
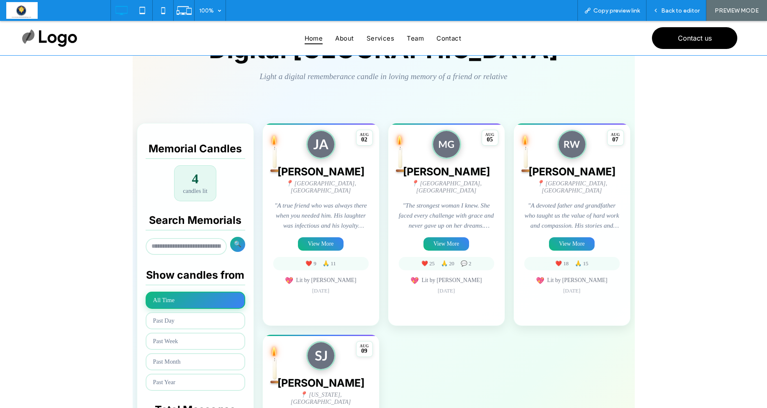
scroll to position [115, 0]
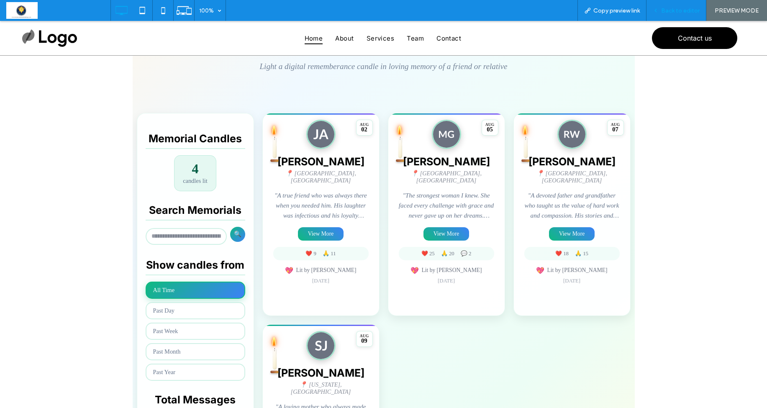
click at [676, 10] on span "Back to editor" at bounding box center [680, 10] width 38 height 7
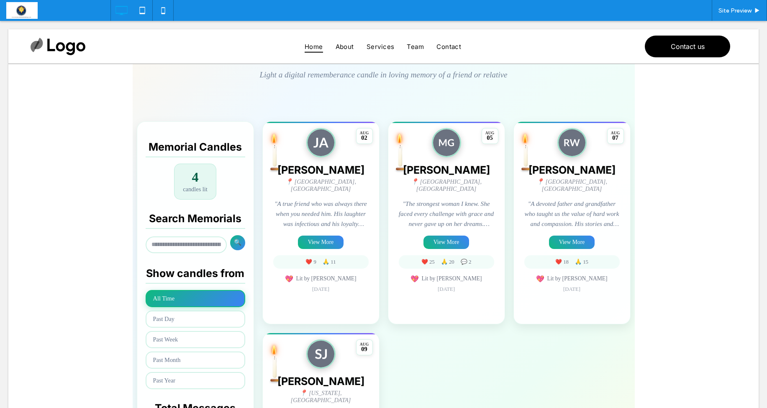
click at [576, 12] on div "Site Preview" at bounding box center [438, 10] width 656 height 21
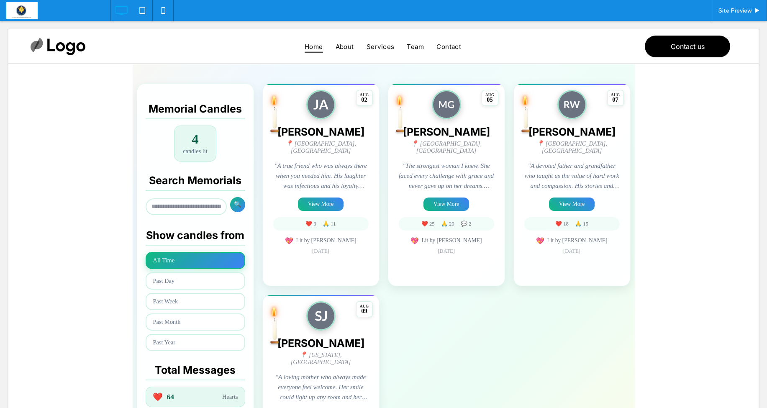
scroll to position [153, 0]
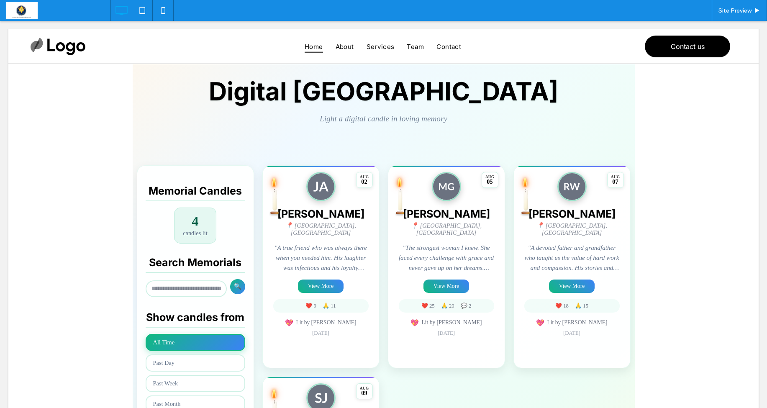
scroll to position [64, 0]
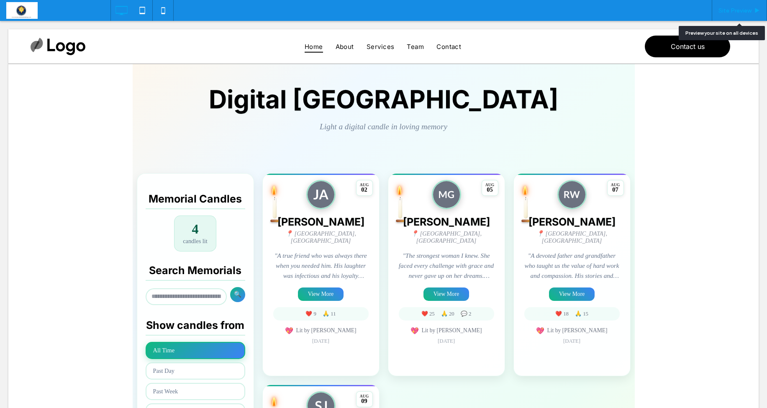
click at [737, 13] on span "Site Preview" at bounding box center [734, 10] width 33 height 7
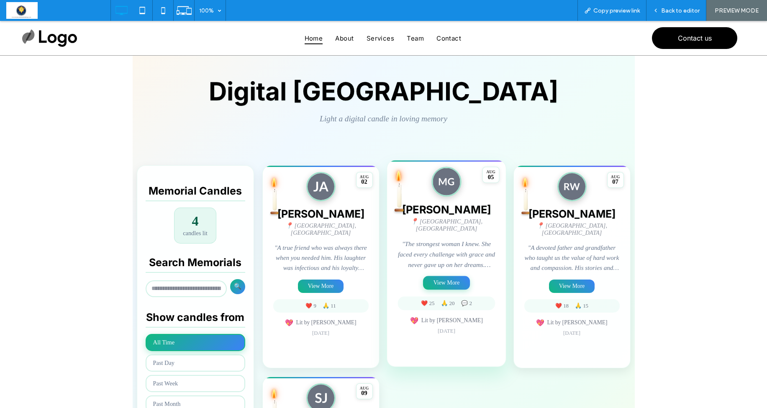
scroll to position [64, 0]
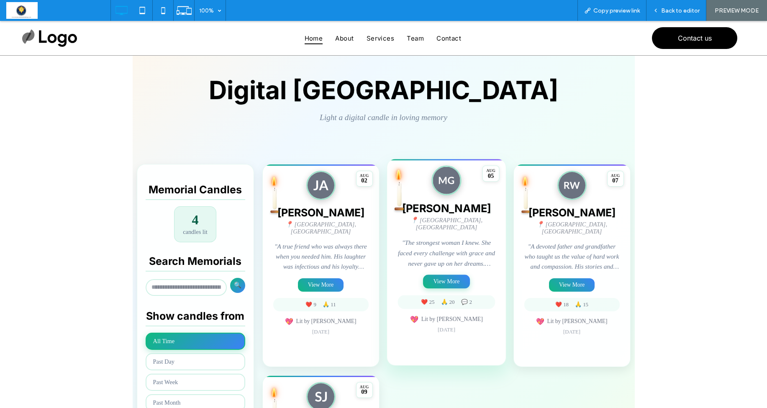
click at [446, 274] on button "View More" at bounding box center [446, 281] width 47 height 14
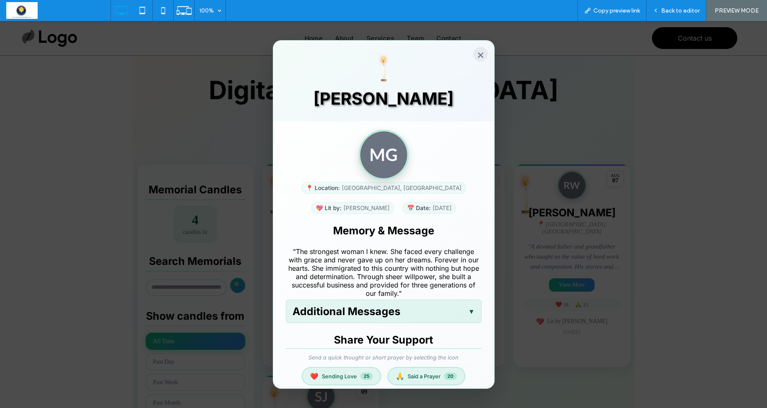
scroll to position [0, 0]
click at [481, 56] on button "×" at bounding box center [480, 54] width 15 height 15
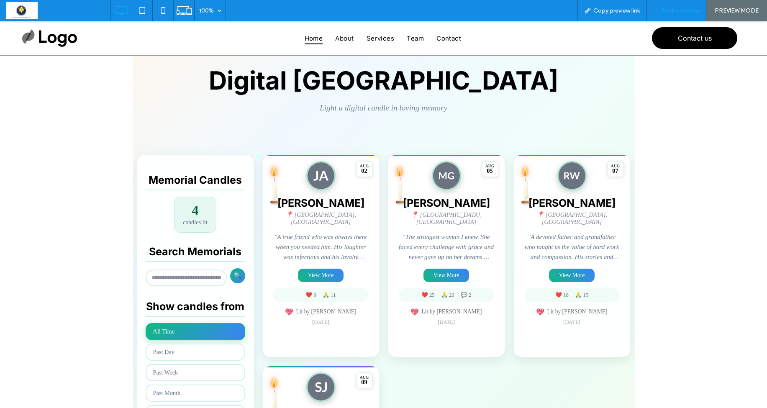
scroll to position [75, 0]
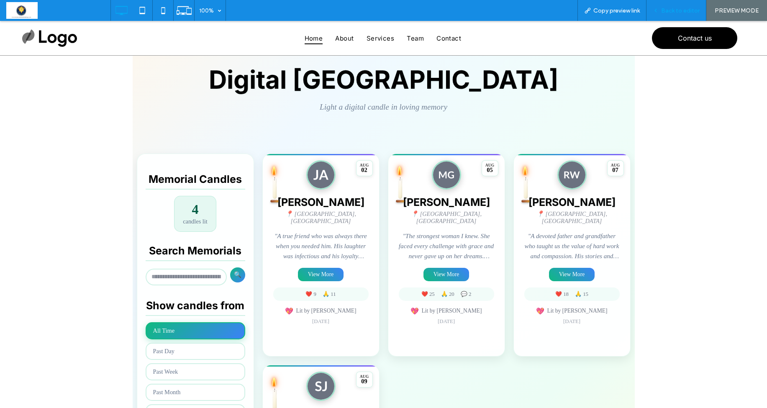
click at [675, 13] on span "Back to editor" at bounding box center [680, 10] width 38 height 7
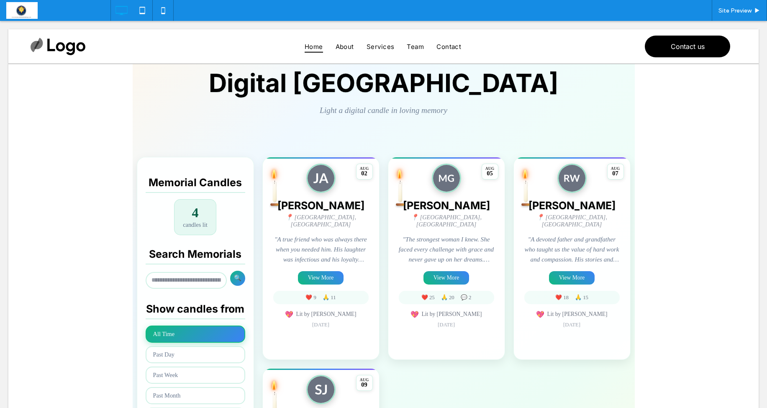
click at [286, 219] on span at bounding box center [384, 302] width 502 height 545
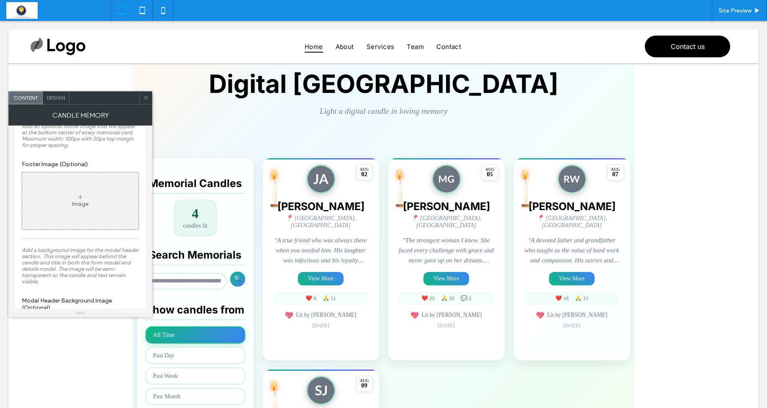
scroll to position [1194, 0]
click at [58, 207] on div "Image" at bounding box center [80, 199] width 116 height 55
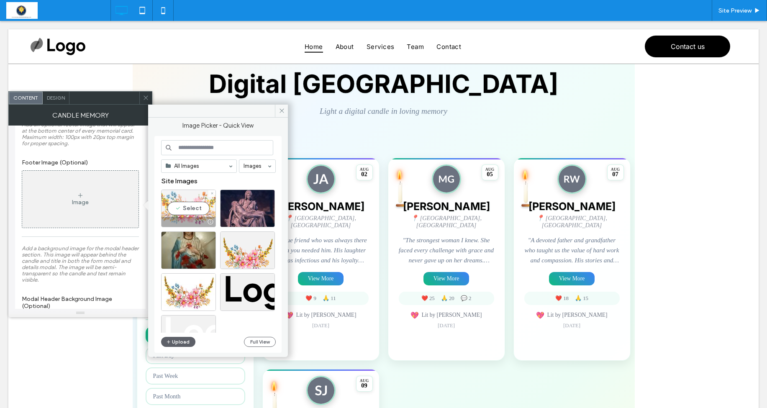
click at [182, 207] on div "Select" at bounding box center [188, 209] width 55 height 38
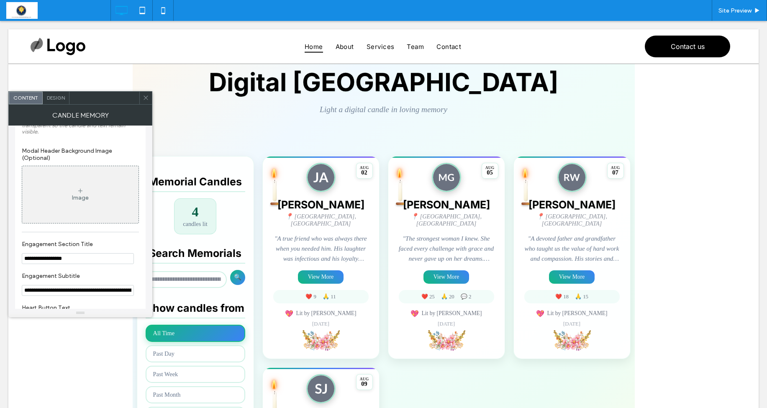
scroll to position [1386, 0]
click at [91, 196] on div "Image" at bounding box center [80, 193] width 116 height 55
click at [78, 194] on icon at bounding box center [80, 190] width 7 height 7
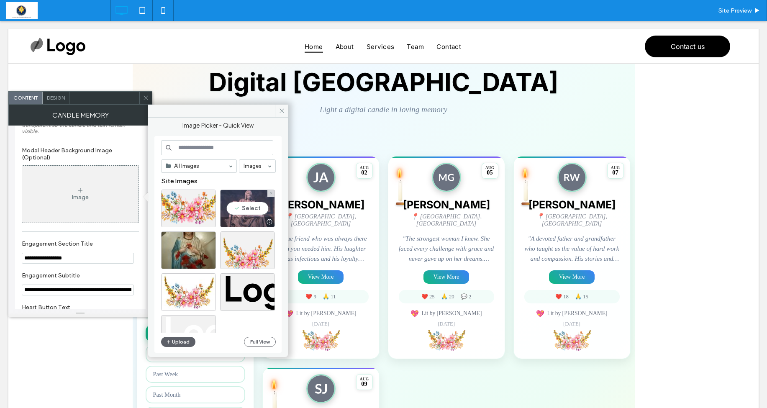
click at [256, 209] on div "Select" at bounding box center [247, 209] width 55 height 38
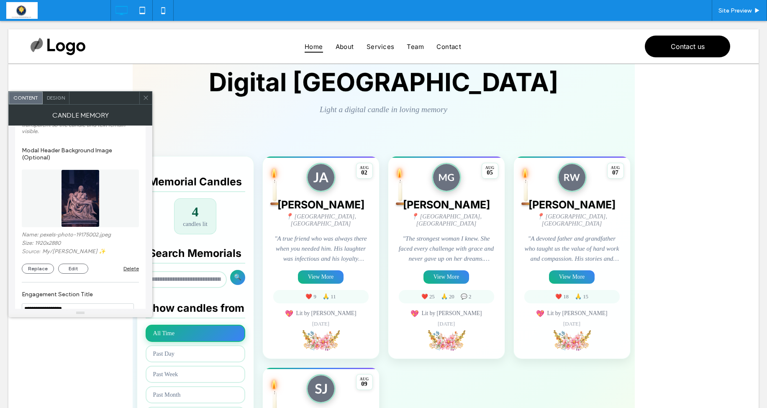
click at [149, 97] on icon at bounding box center [146, 98] width 6 height 6
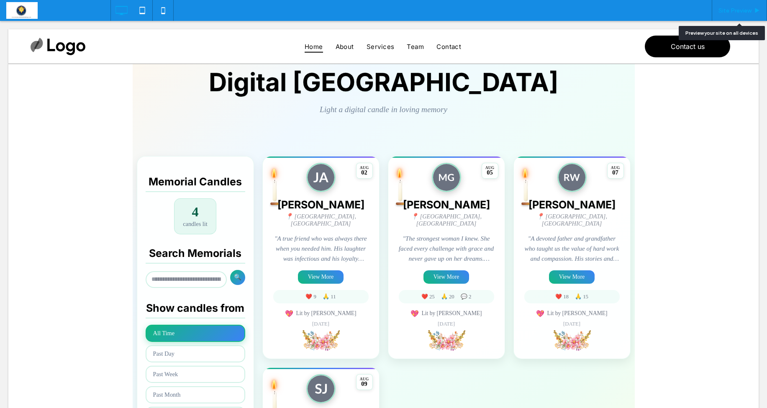
click at [730, 8] on span "Site Preview" at bounding box center [734, 10] width 33 height 7
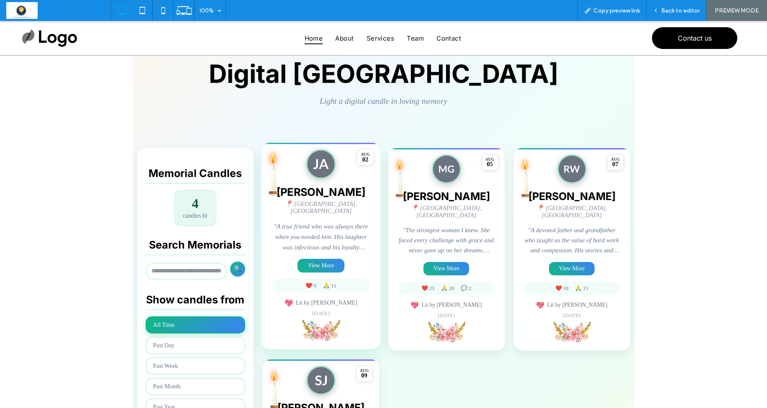
scroll to position [77, 0]
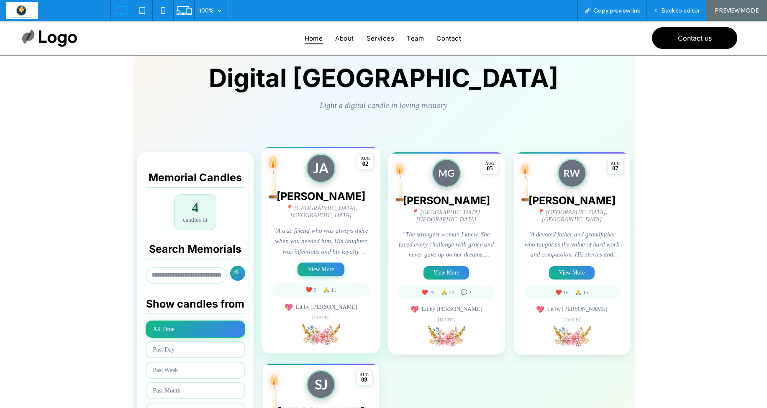
click at [318, 262] on button "View More" at bounding box center [320, 269] width 47 height 14
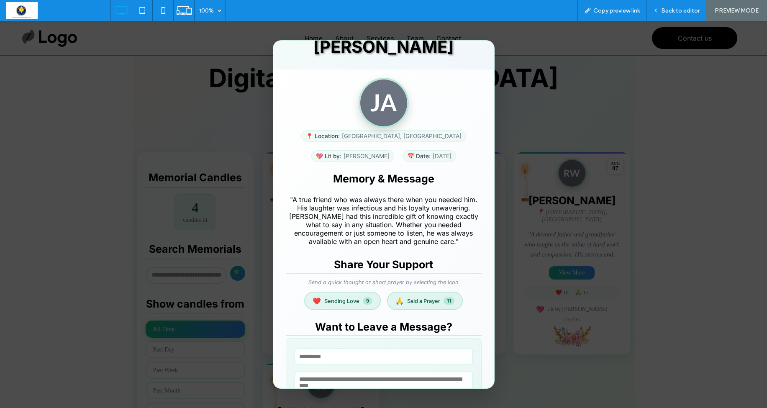
scroll to position [51, 0]
click at [671, 9] on span "Back to editor" at bounding box center [680, 10] width 38 height 7
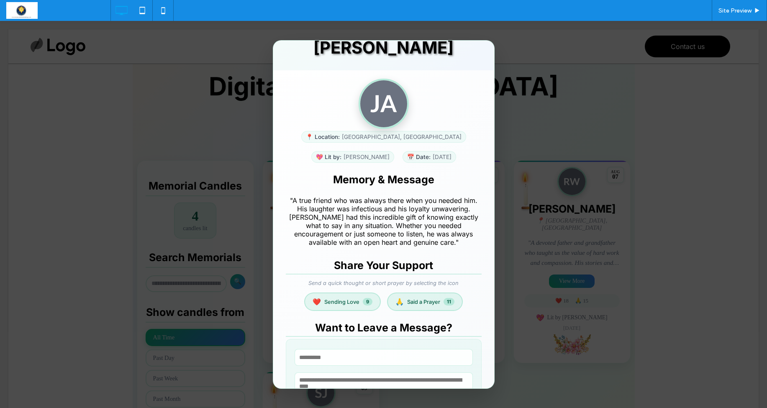
click at [629, 81] on div "James Anderson × 📍 Location: Chicago, IL 💖 Lit by: Lisa Anderson 📅 Date: 02/08/…" at bounding box center [383, 214] width 767 height 387
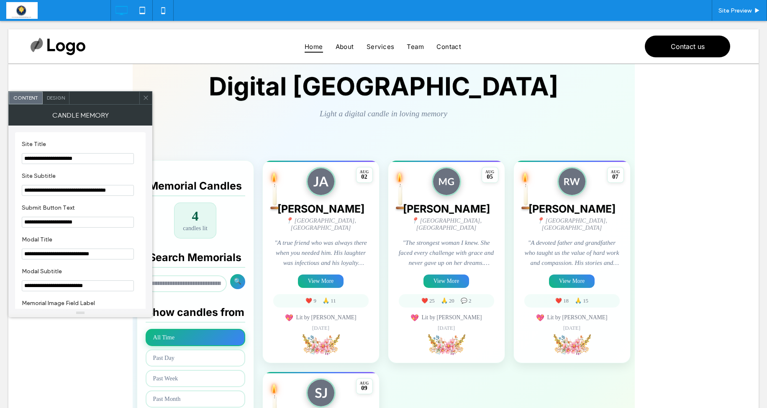
scroll to position [76, 0]
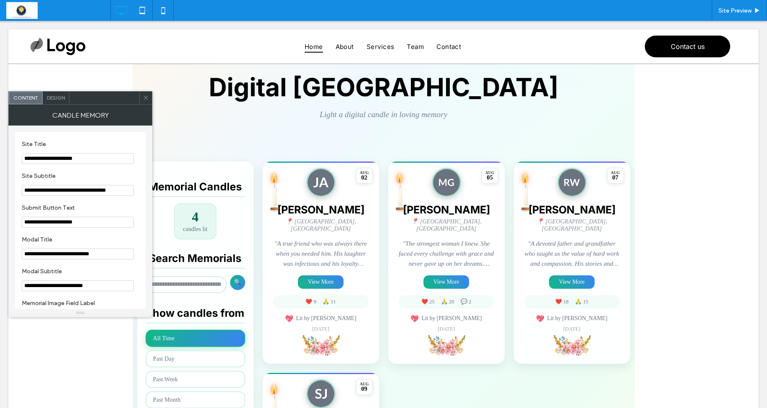
click at [146, 97] on icon at bounding box center [146, 98] width 6 height 6
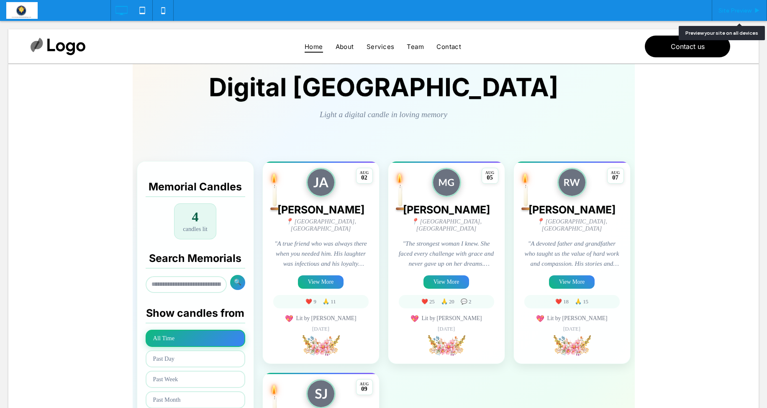
click at [738, 15] on div "Site Preview" at bounding box center [739, 10] width 55 height 21
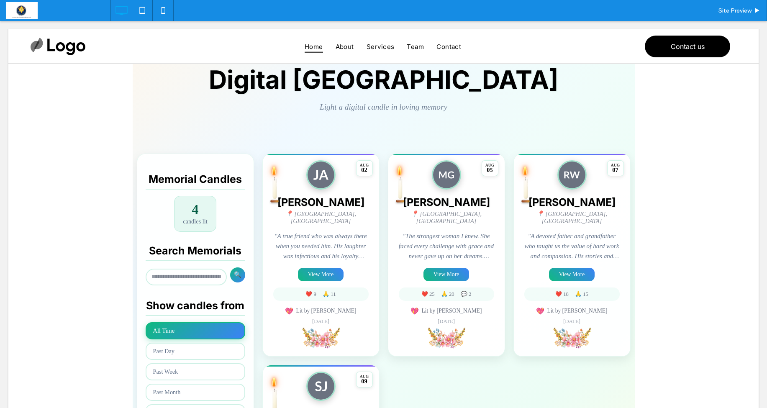
click at [611, 215] on span at bounding box center [384, 299] width 502 height 545
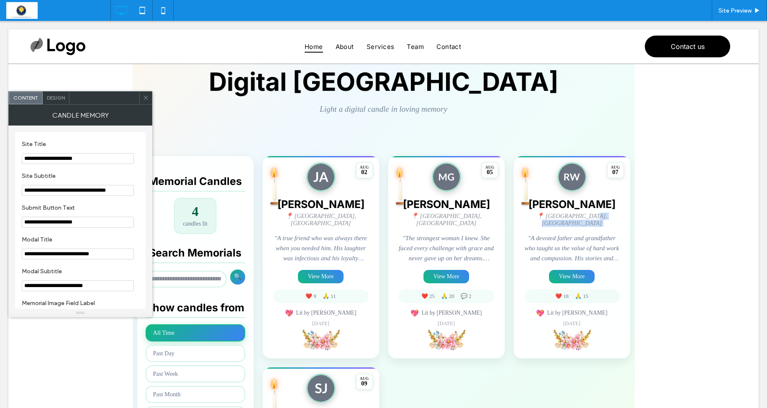
click at [611, 215] on div "📍 [GEOGRAPHIC_DATA], [GEOGRAPHIC_DATA]" at bounding box center [571, 220] width 95 height 14
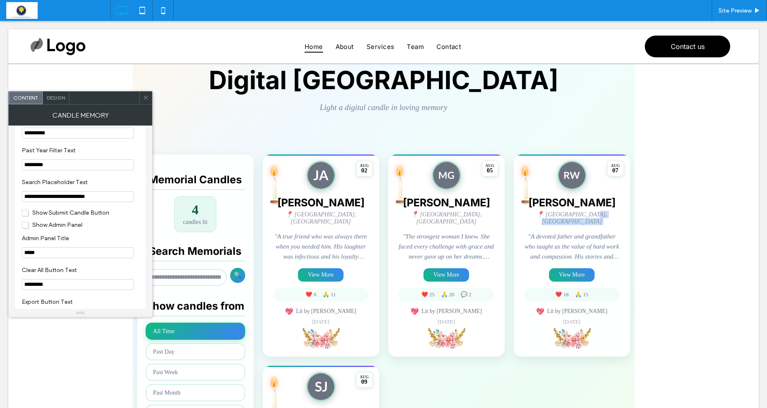
scroll to position [858, 0]
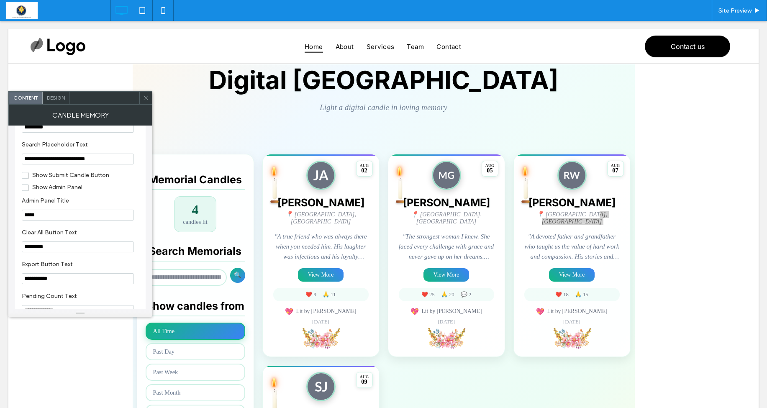
click at [27, 179] on span "Show Submit Candle Button" at bounding box center [65, 175] width 87 height 7
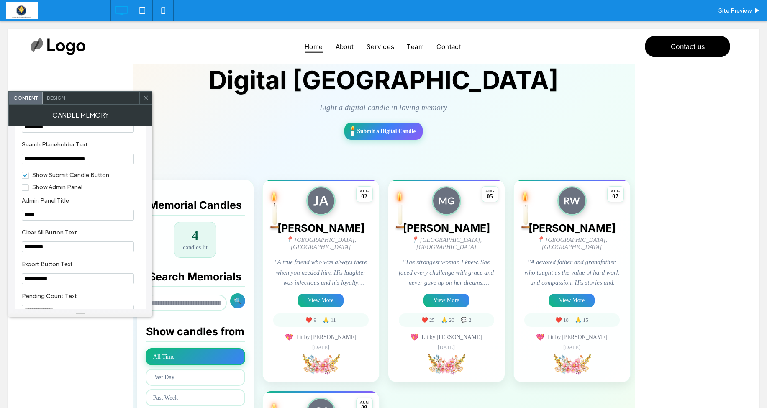
click at [146, 96] on icon at bounding box center [146, 98] width 6 height 6
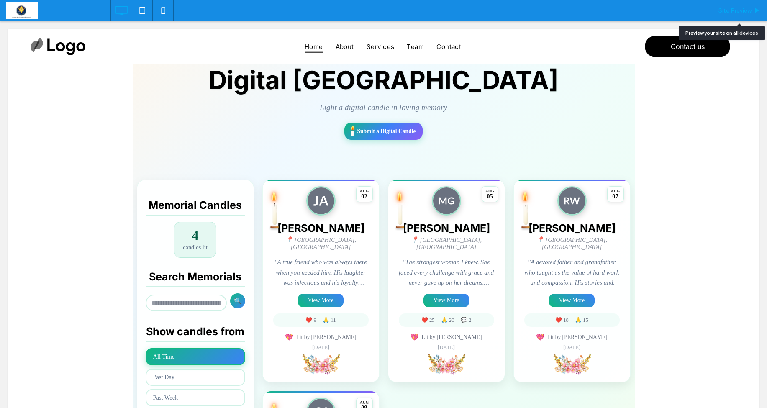
drag, startPoint x: 733, startPoint y: 10, endPoint x: 666, endPoint y: 76, distance: 93.8
click at [733, 10] on span "Site Preview" at bounding box center [734, 10] width 33 height 7
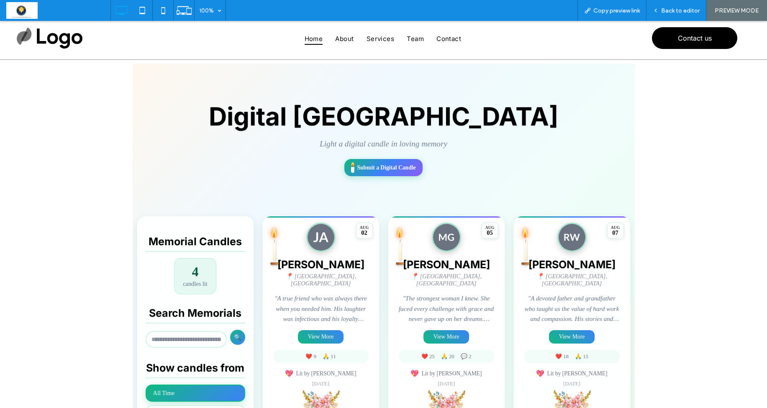
scroll to position [37, 0]
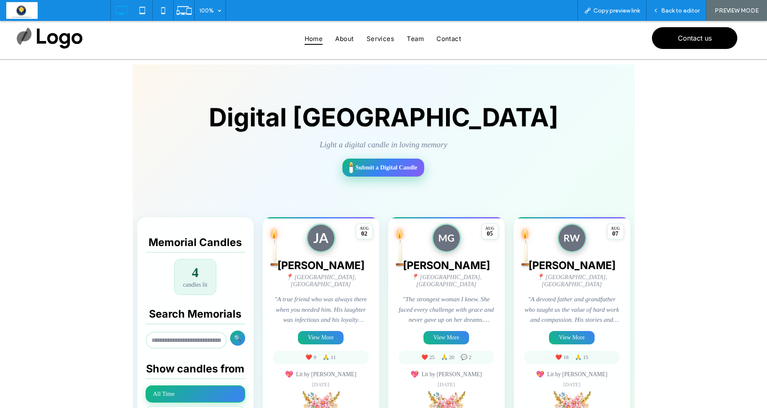
click at [395, 169] on span "Submit a Digital Candle" at bounding box center [386, 167] width 61 height 7
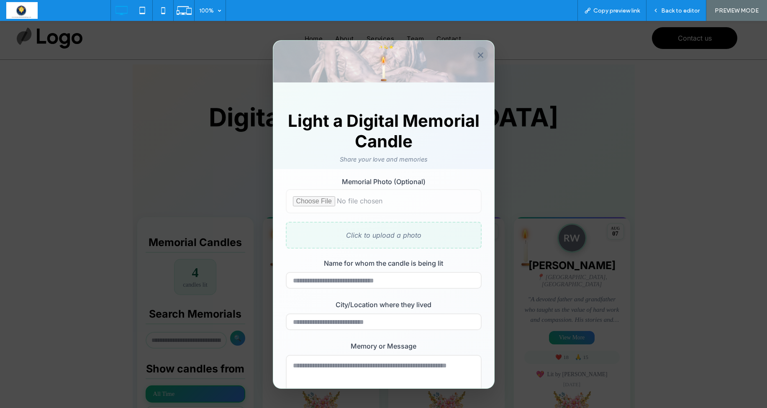
scroll to position [0, 0]
click at [480, 55] on button "×" at bounding box center [480, 54] width 15 height 15
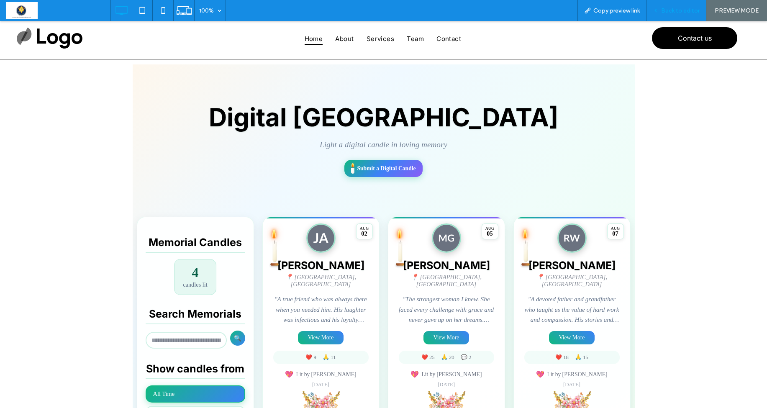
click at [679, 12] on span "Back to editor" at bounding box center [680, 10] width 38 height 7
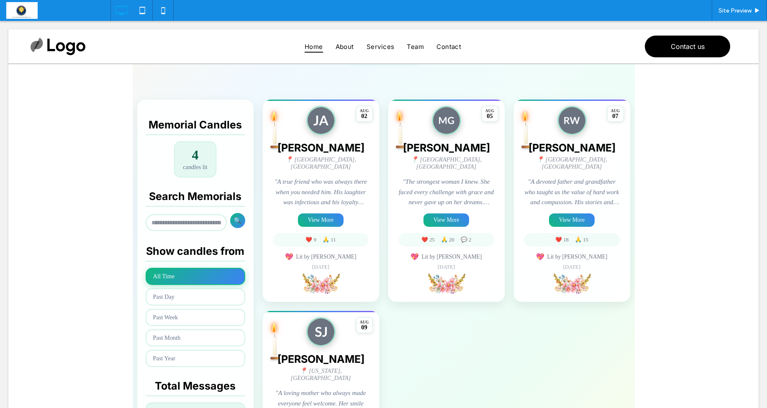
scroll to position [164, 0]
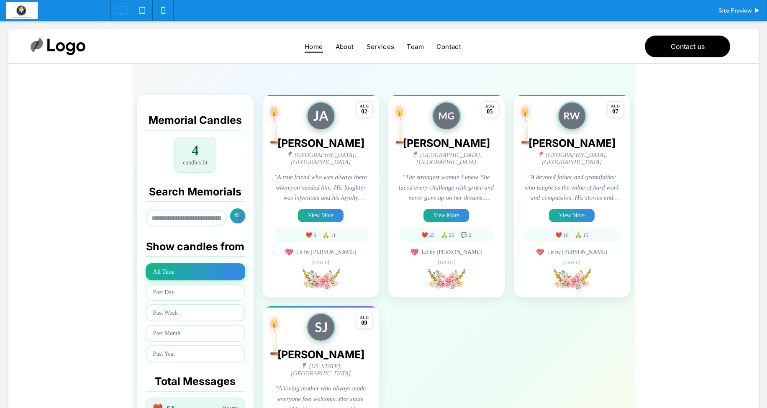
click at [323, 213] on span at bounding box center [384, 227] width 502 height 571
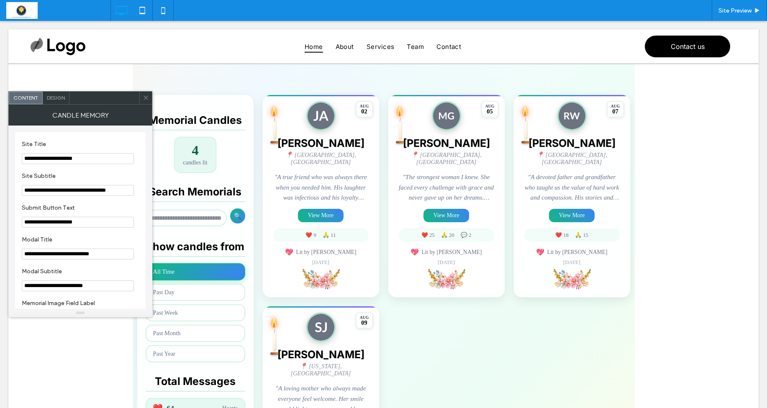
click at [141, 102] on div at bounding box center [145, 98] width 13 height 13
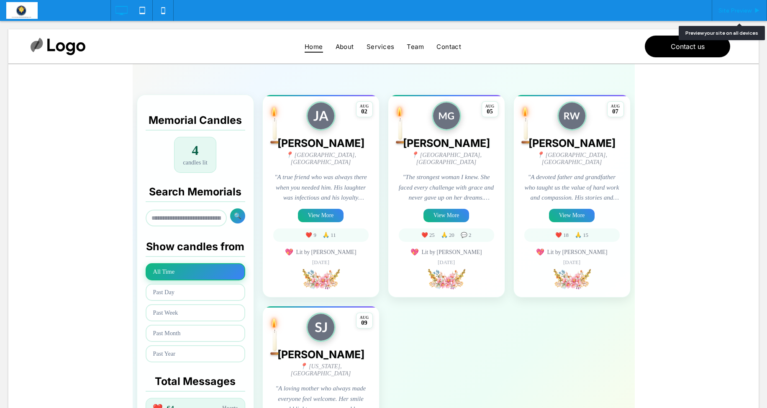
click at [737, 11] on span "Site Preview" at bounding box center [734, 10] width 33 height 7
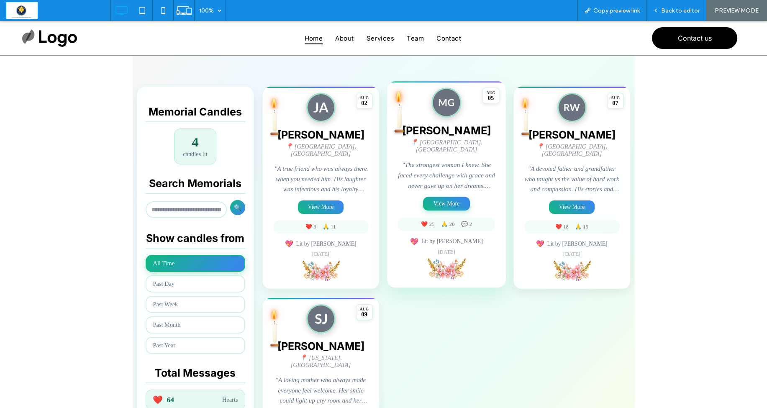
click at [452, 200] on button "View More" at bounding box center [446, 204] width 47 height 14
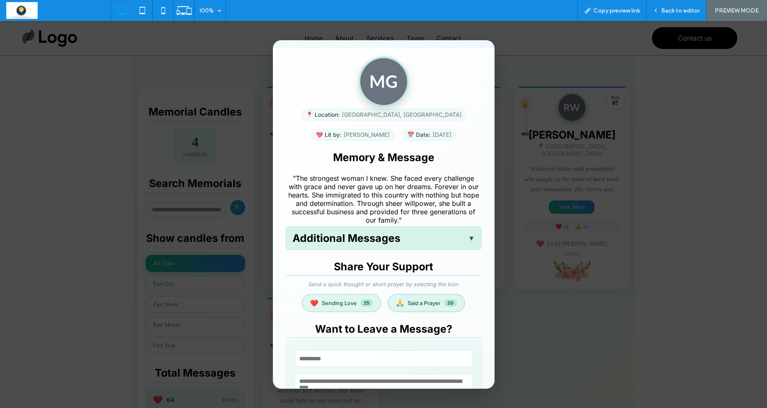
scroll to position [74, 0]
click at [471, 241] on span "▼" at bounding box center [471, 237] width 7 height 8
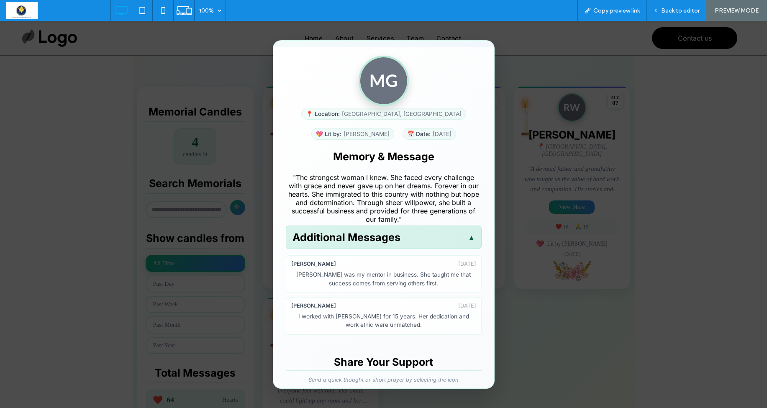
click at [473, 240] on span "▲" at bounding box center [471, 237] width 7 height 8
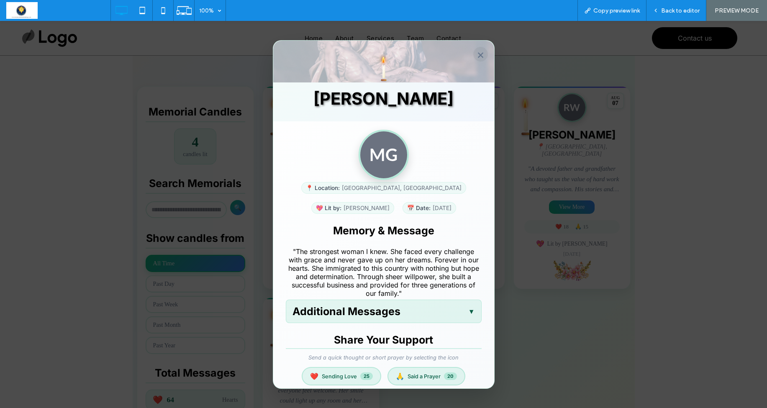
scroll to position [0, 0]
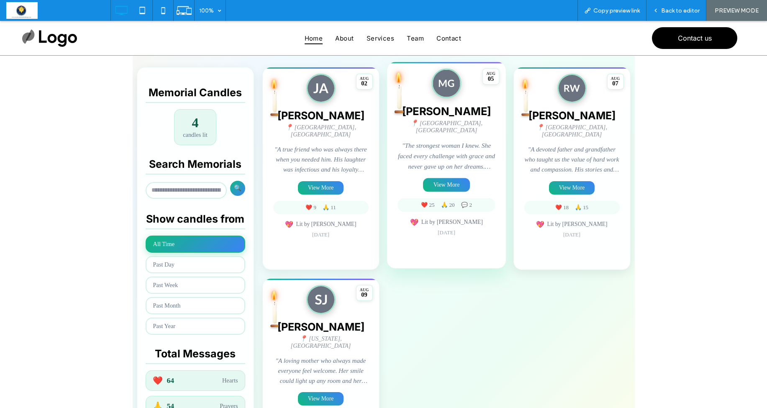
scroll to position [158, 0]
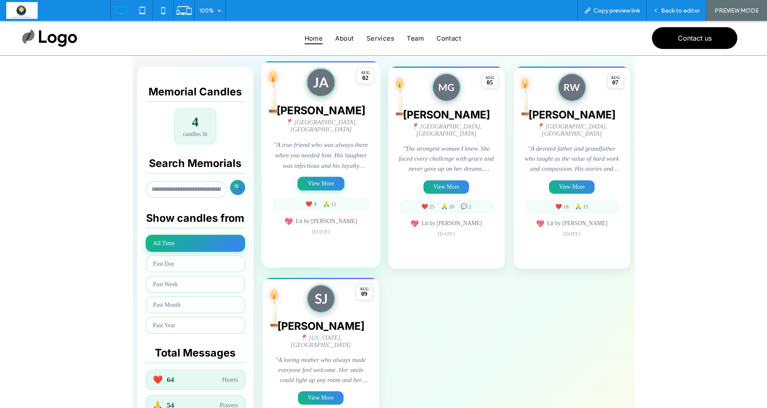
click at [323, 179] on button "View More" at bounding box center [320, 184] width 47 height 14
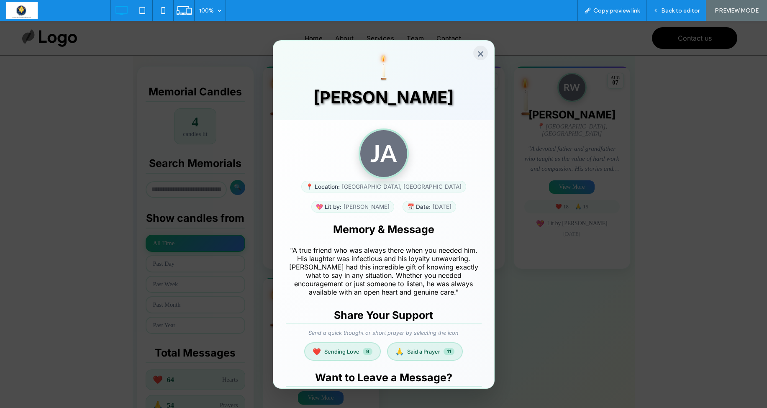
scroll to position [0, 0]
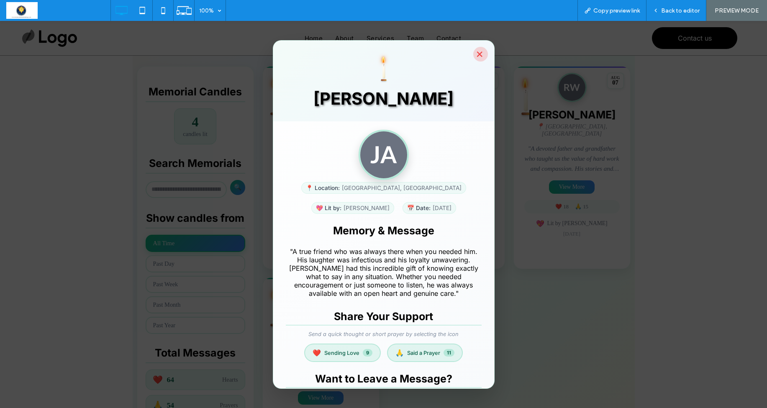
click at [480, 54] on button "×" at bounding box center [480, 54] width 15 height 15
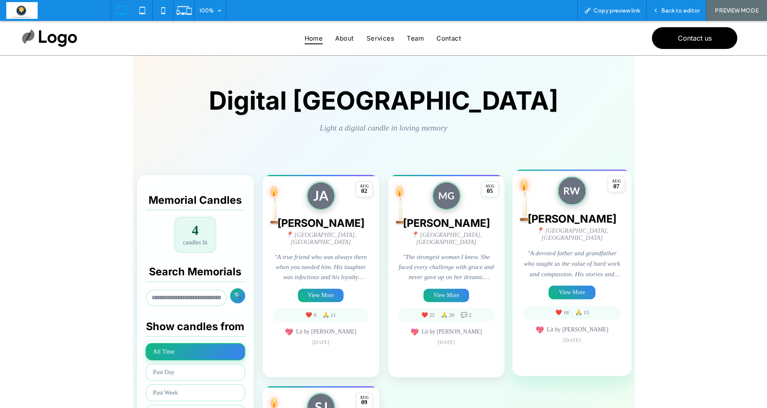
scroll to position [49, 0]
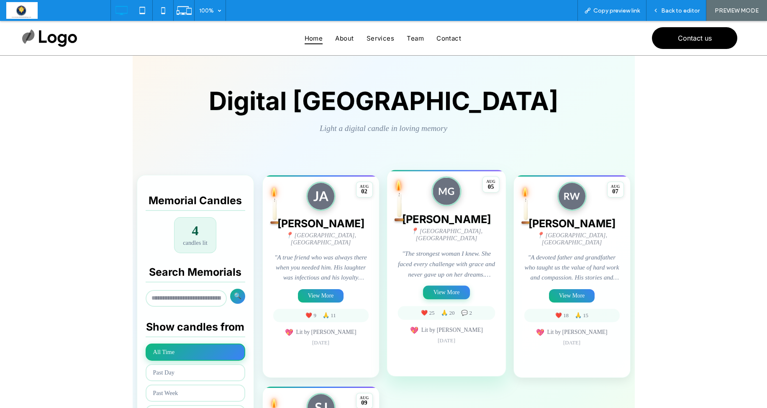
click at [441, 288] on button "View More" at bounding box center [446, 292] width 47 height 14
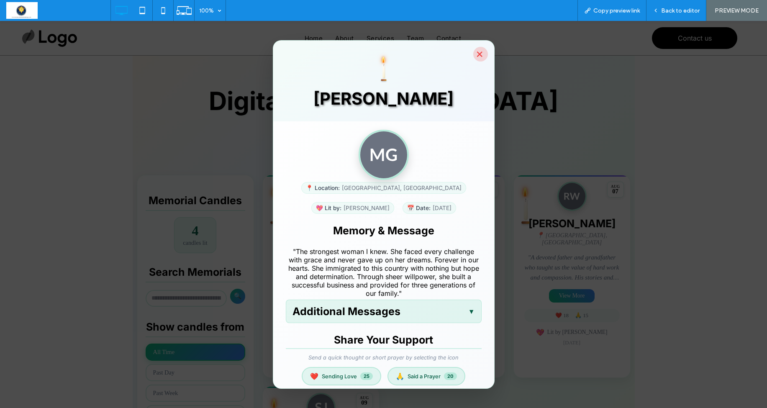
click at [479, 54] on button "×" at bounding box center [480, 54] width 15 height 15
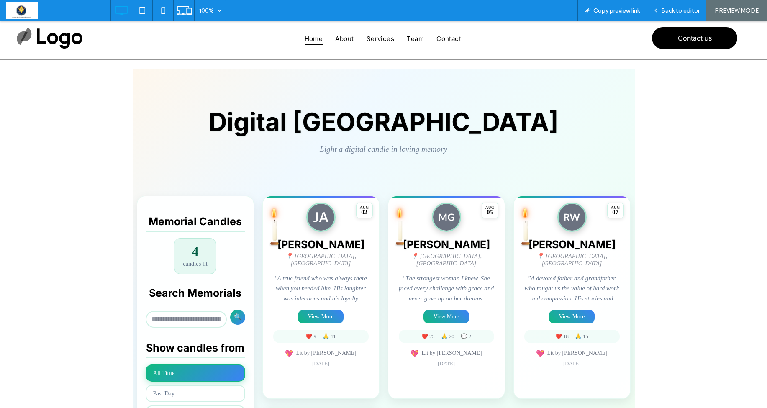
scroll to position [23, 0]
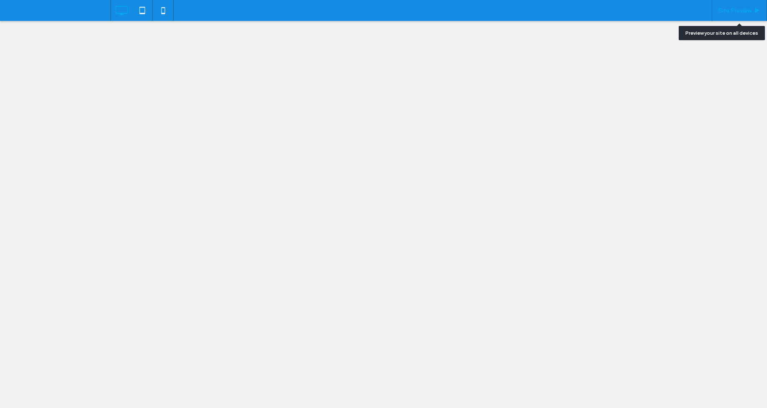
drag, startPoint x: 0, startPoint y: 0, endPoint x: 728, endPoint y: 11, distance: 727.6
click at [728, 11] on span "Site Preview" at bounding box center [734, 10] width 33 height 7
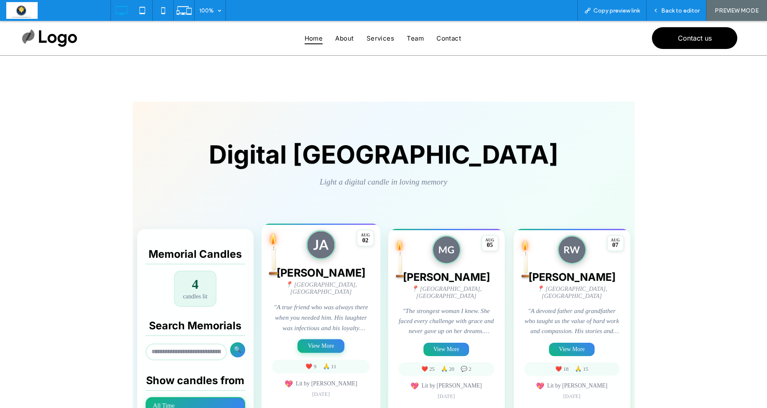
scroll to position [124, 0]
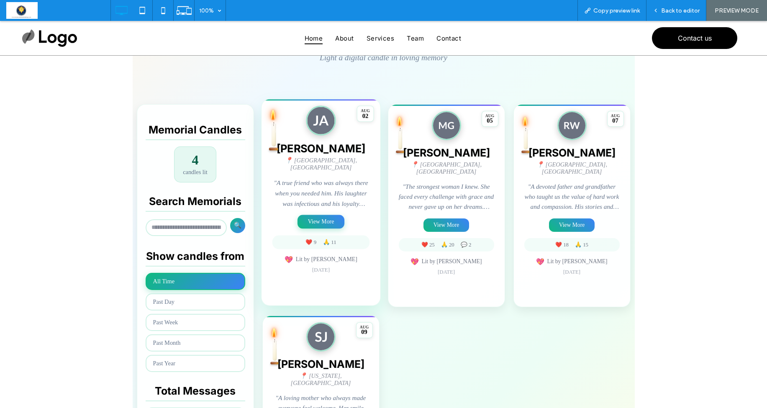
click at [314, 215] on button "View More" at bounding box center [320, 222] width 47 height 14
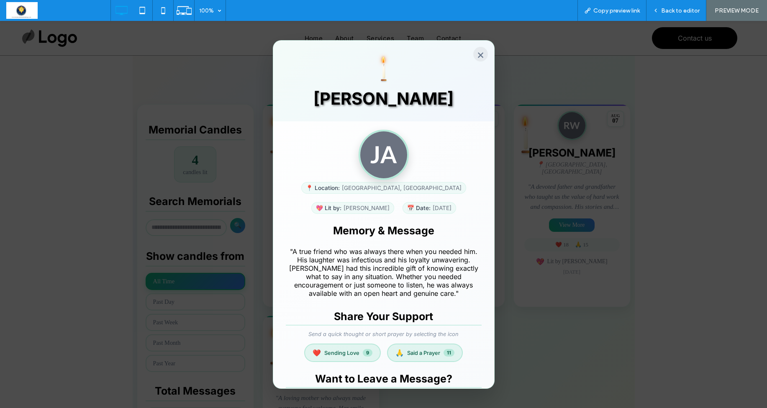
scroll to position [0, 0]
click at [479, 54] on button "×" at bounding box center [480, 54] width 15 height 15
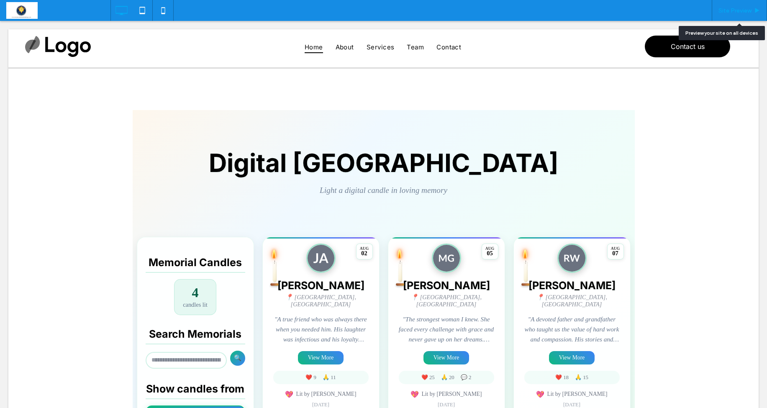
click at [742, 9] on span "Site Preview" at bounding box center [734, 10] width 33 height 7
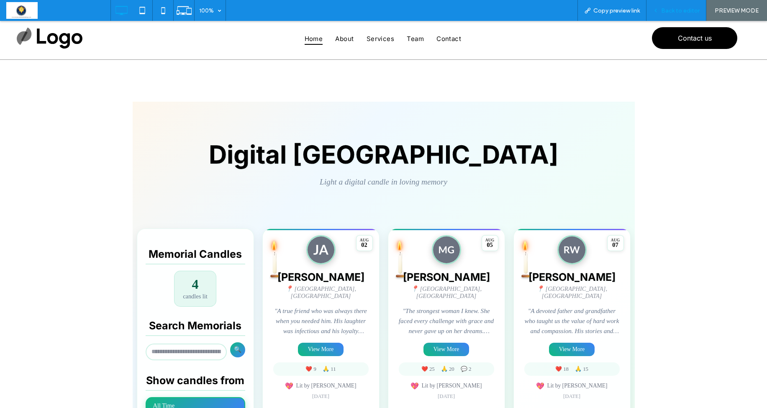
click at [666, 11] on span "Back to editor" at bounding box center [680, 10] width 38 height 7
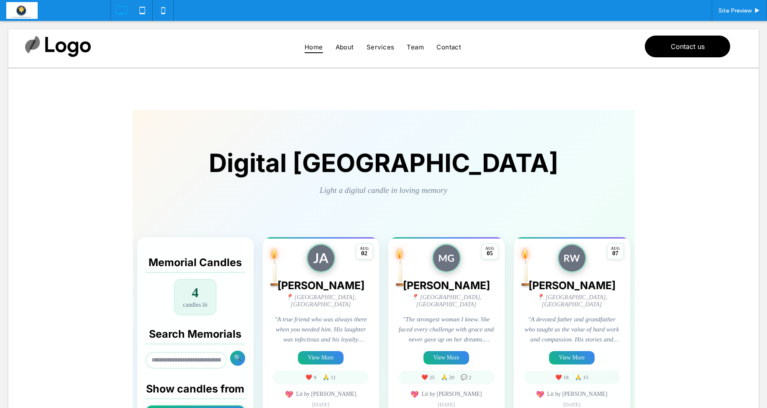
click at [731, 9] on span "Site Preview" at bounding box center [734, 10] width 33 height 7
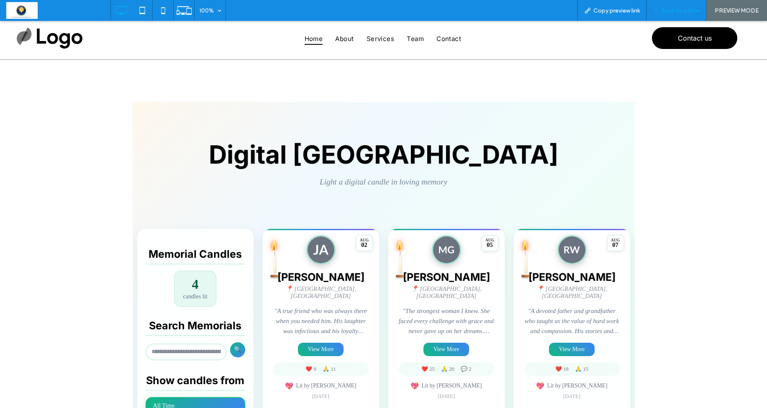
drag, startPoint x: 687, startPoint y: 10, endPoint x: 502, endPoint y: 246, distance: 299.8
click at [687, 10] on span "Back to editor" at bounding box center [680, 10] width 38 height 7
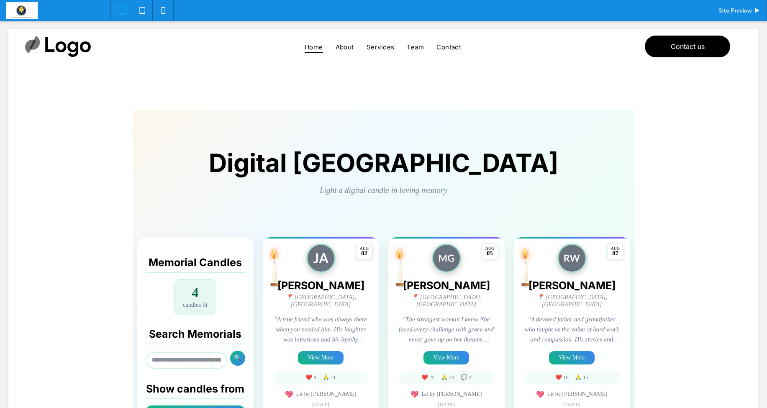
click at [349, 301] on span at bounding box center [384, 382] width 502 height 545
click at [349, 301] on div "📍 [GEOGRAPHIC_DATA], [GEOGRAPHIC_DATA]" at bounding box center [320, 301] width 95 height 14
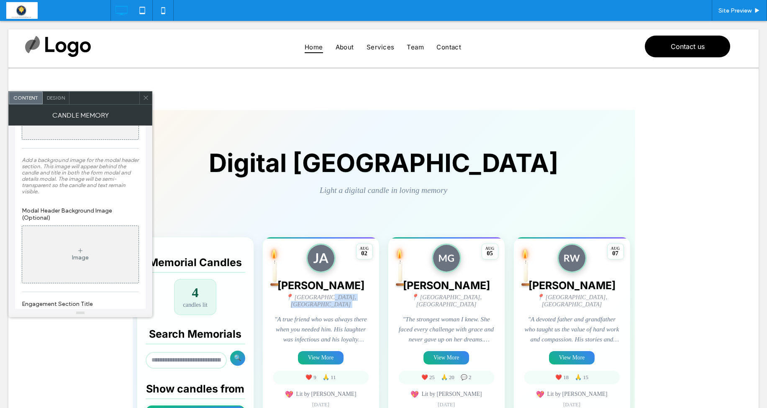
scroll to position [1290, 0]
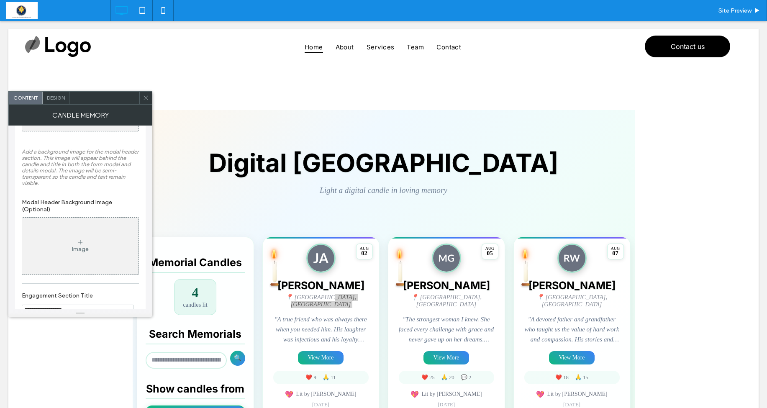
click at [92, 255] on div "Image" at bounding box center [80, 245] width 116 height 55
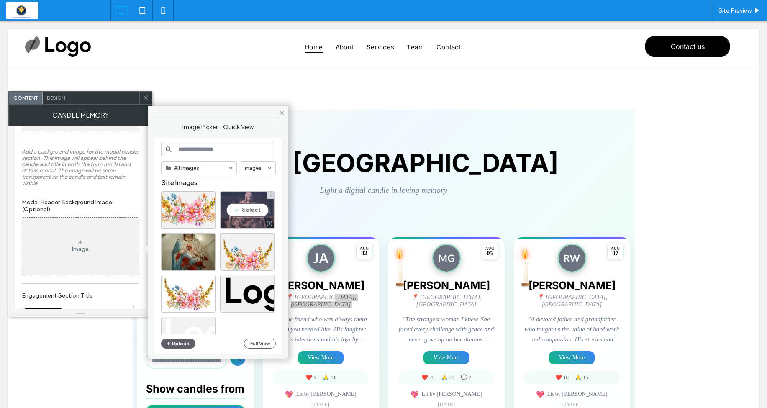
drag, startPoint x: 244, startPoint y: 211, endPoint x: 238, endPoint y: 194, distance: 18.5
click at [244, 211] on div "Select" at bounding box center [247, 210] width 55 height 38
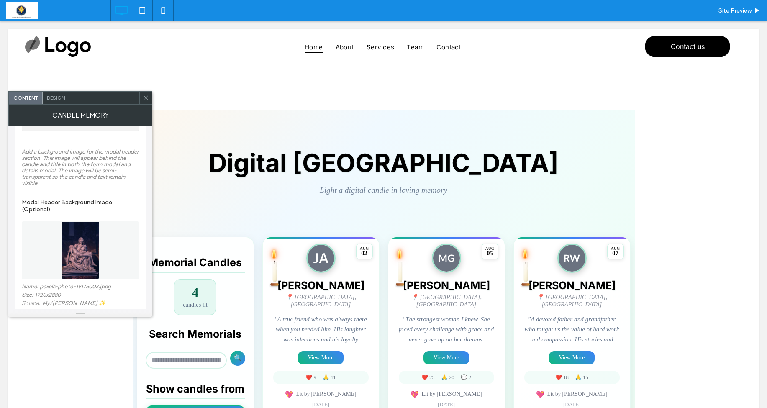
click at [142, 99] on div at bounding box center [145, 98] width 13 height 13
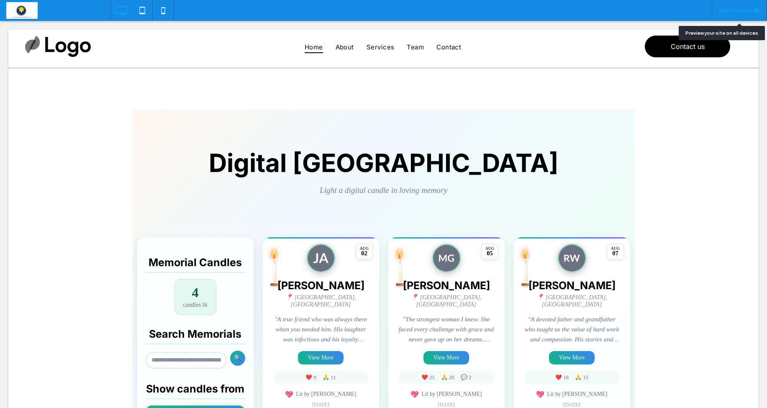
click at [742, 7] on span "Site Preview" at bounding box center [734, 10] width 33 height 7
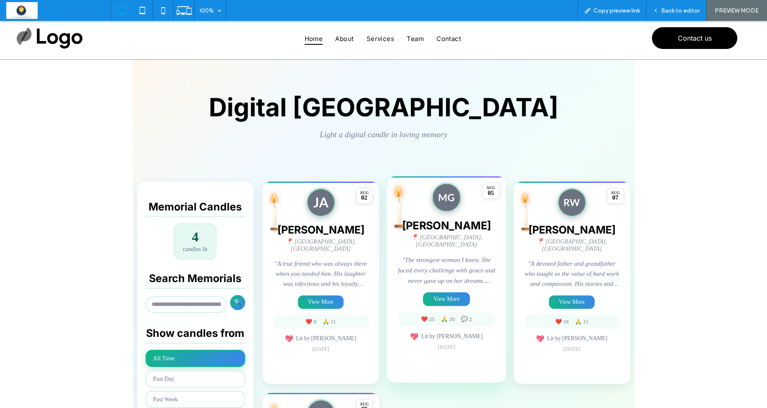
scroll to position [54, 0]
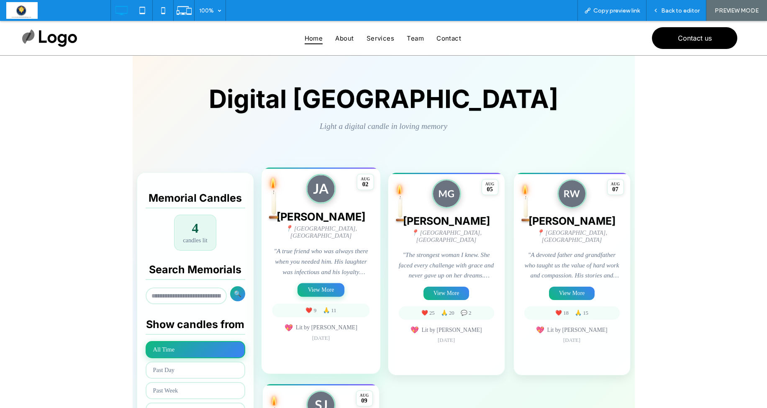
click at [330, 287] on button "View More" at bounding box center [320, 290] width 47 height 14
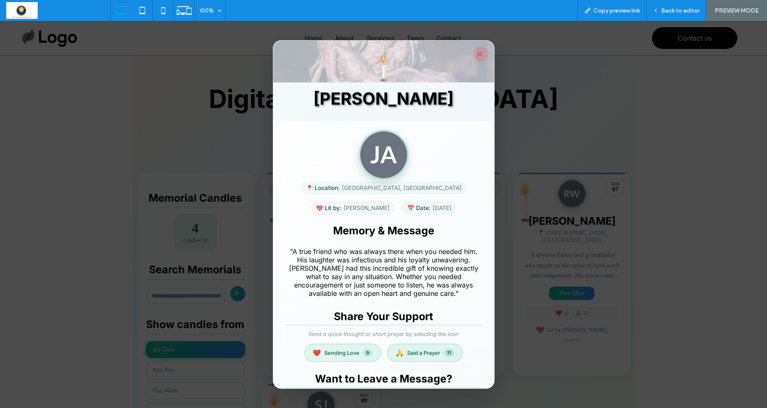
scroll to position [0, 0]
click at [481, 54] on button "×" at bounding box center [480, 54] width 15 height 15
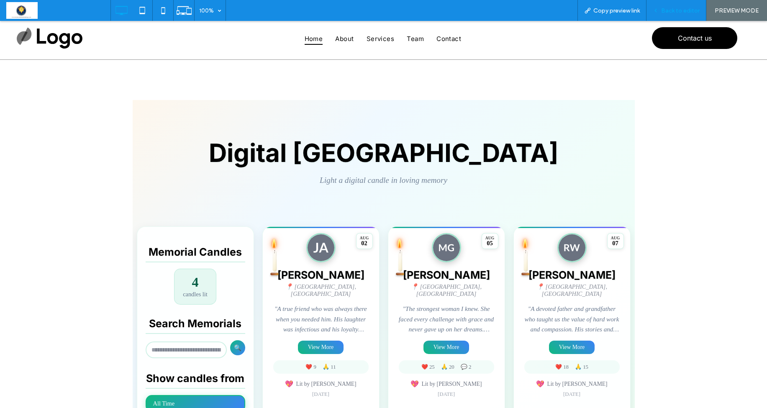
click at [680, 13] on span "Back to editor" at bounding box center [680, 10] width 38 height 7
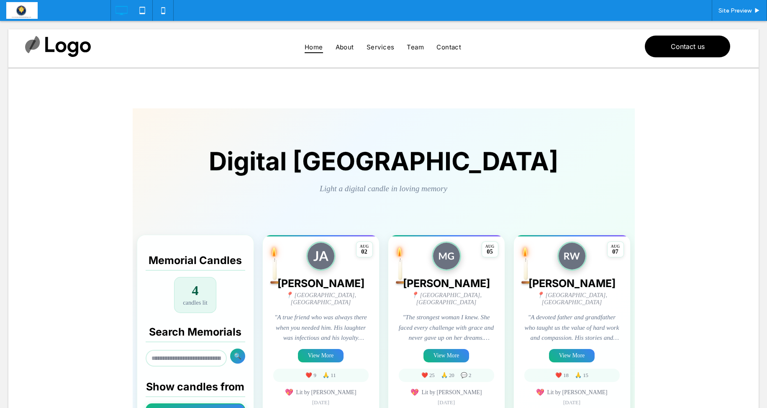
click at [422, 324] on span at bounding box center [384, 380] width 502 height 545
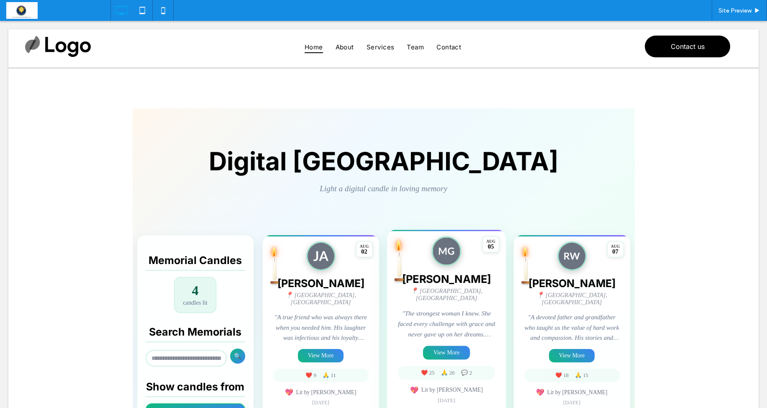
click at [422, 324] on p ""The strongest woman I knew. She faced every challenge with grace and never gav…" at bounding box center [445, 323] width 97 height 31
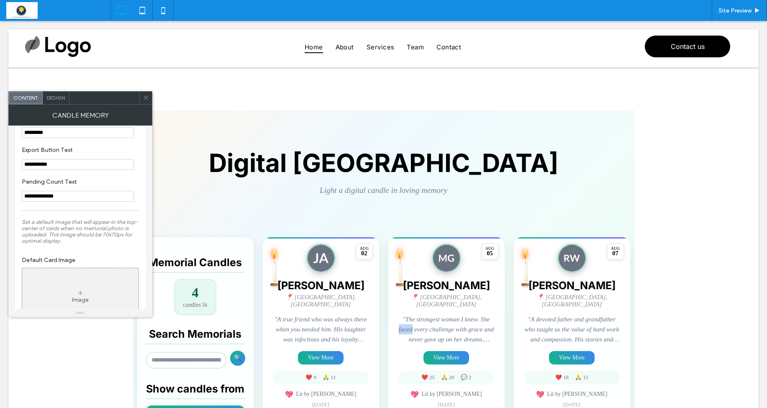
scroll to position [858, 0]
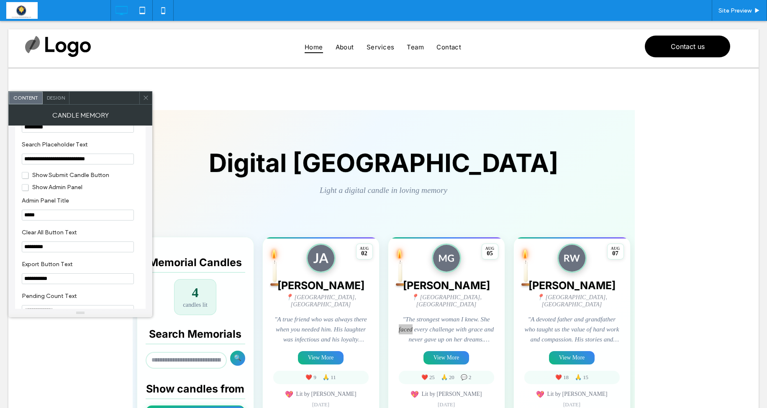
click at [25, 179] on span "Show Submit Candle Button" at bounding box center [65, 175] width 87 height 7
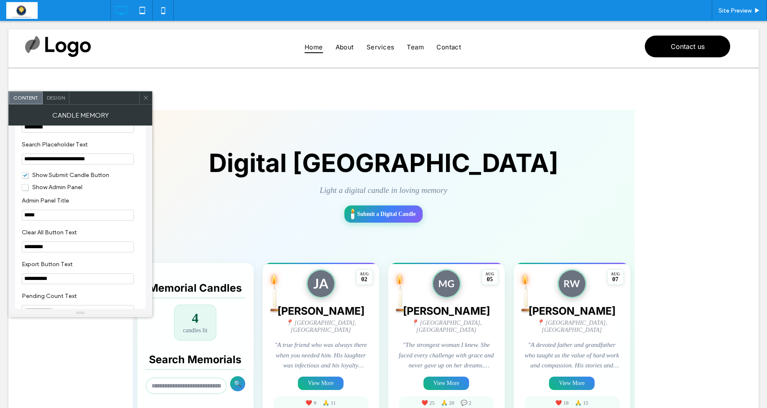
drag, startPoint x: 142, startPoint y: 99, endPoint x: 138, endPoint y: 114, distance: 15.5
click at [142, 99] on div at bounding box center [145, 98] width 13 height 13
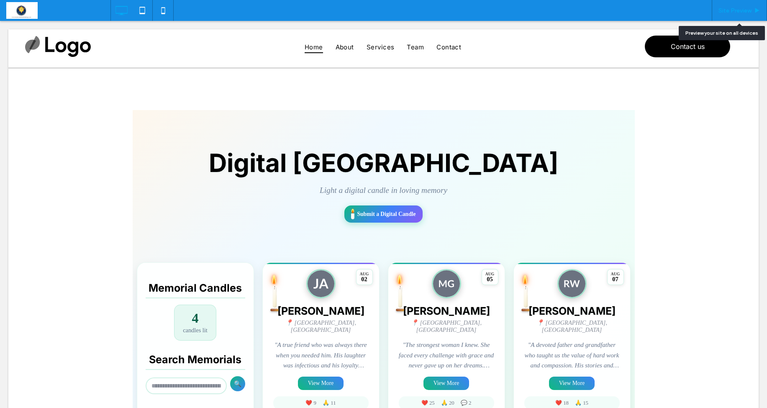
click at [746, 11] on span "Site Preview" at bounding box center [734, 10] width 33 height 7
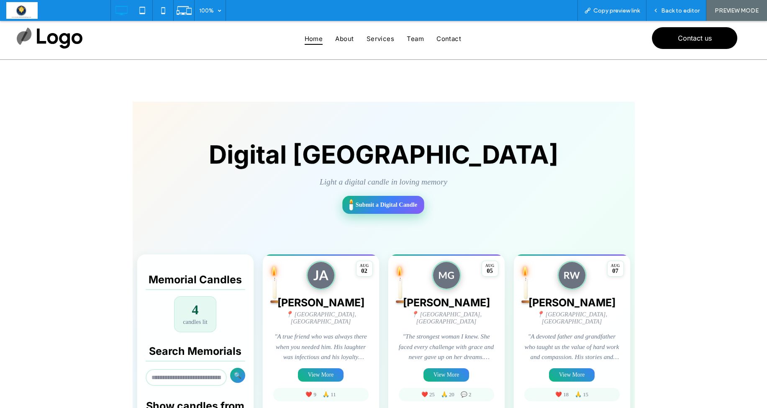
click at [374, 204] on span "Submit a Digital Candle" at bounding box center [386, 204] width 61 height 7
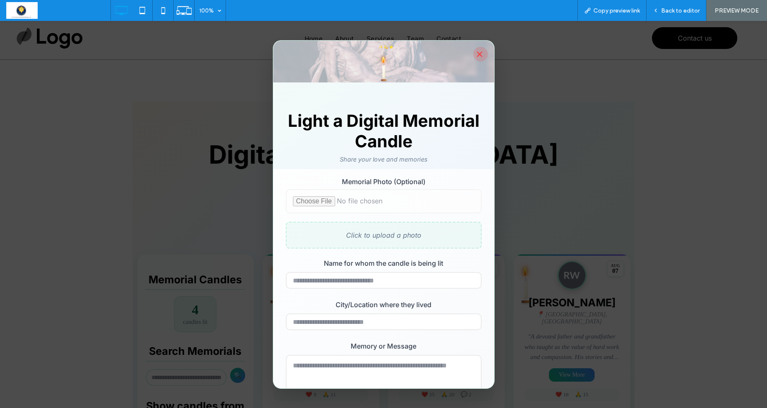
click at [482, 56] on button "×" at bounding box center [480, 54] width 15 height 15
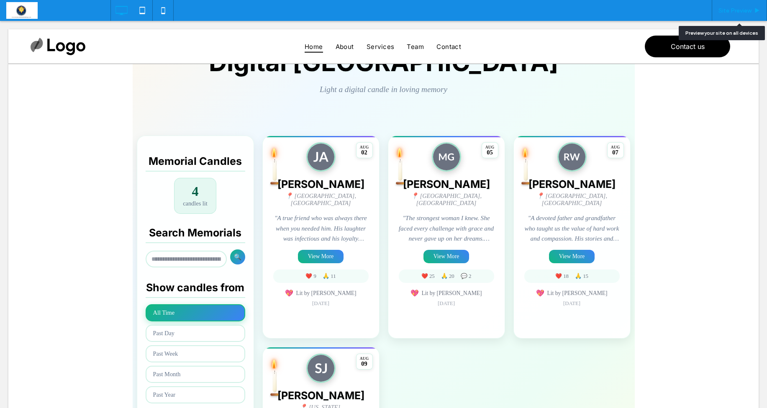
click at [738, 8] on span "Site Preview" at bounding box center [734, 10] width 33 height 7
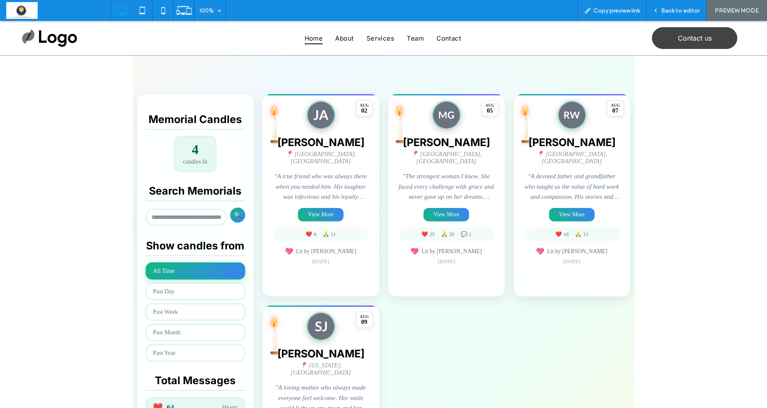
scroll to position [132, 0]
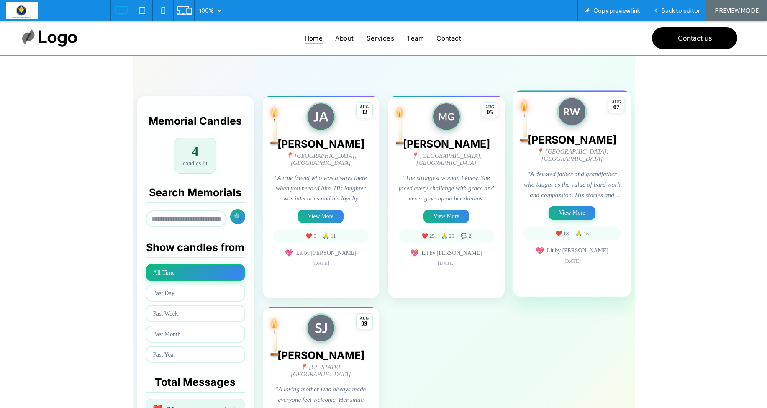
click at [569, 208] on button "View More" at bounding box center [571, 213] width 47 height 14
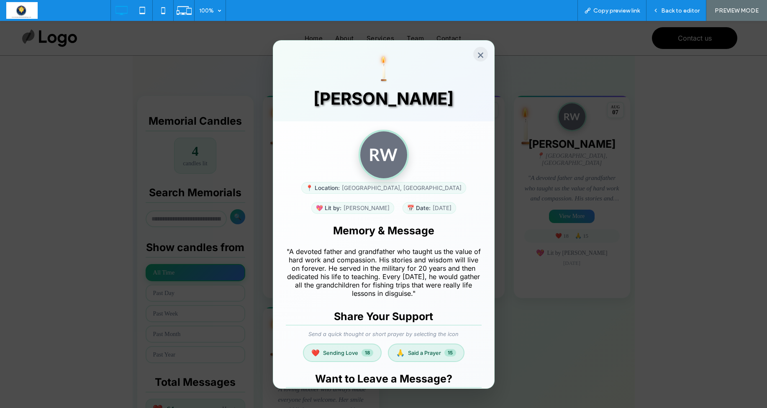
scroll to position [0, 0]
click at [482, 56] on button "×" at bounding box center [480, 54] width 15 height 15
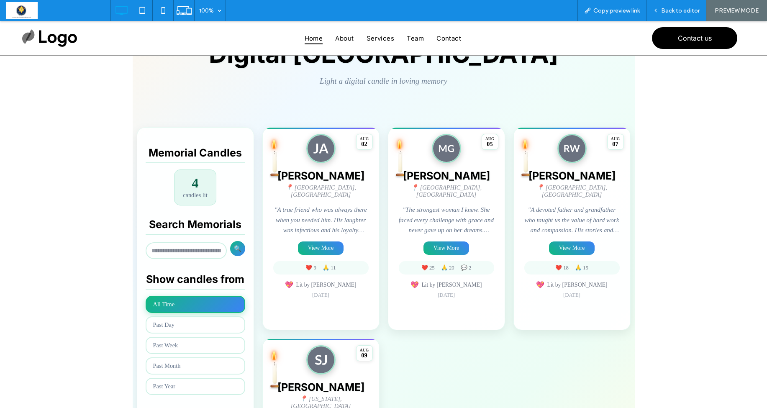
scroll to position [113, 0]
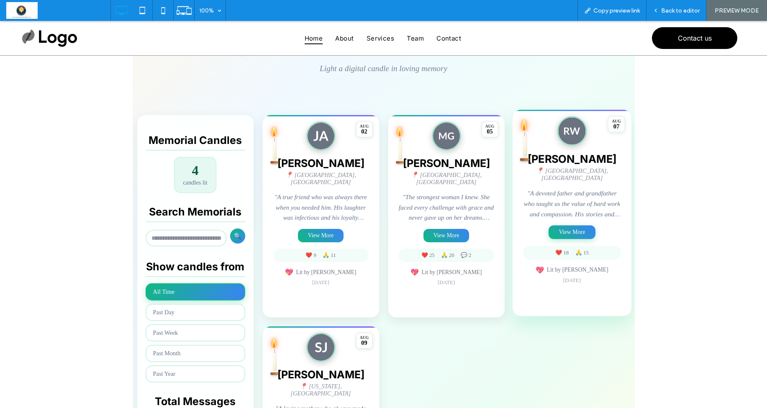
click at [575, 226] on button "View More" at bounding box center [571, 232] width 47 height 14
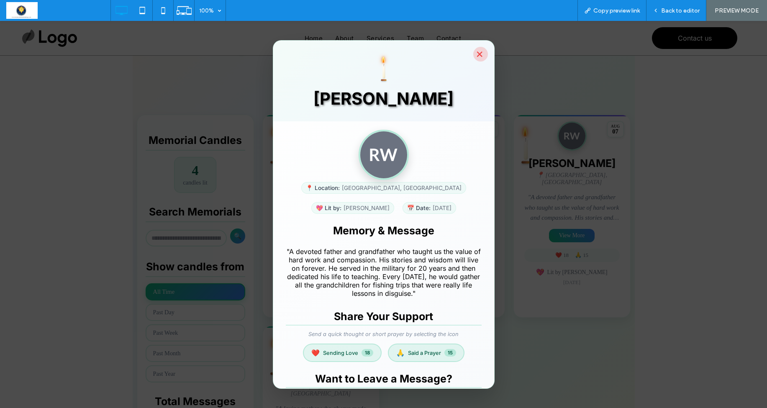
scroll to position [0, 0]
click at [479, 55] on button "×" at bounding box center [480, 54] width 15 height 15
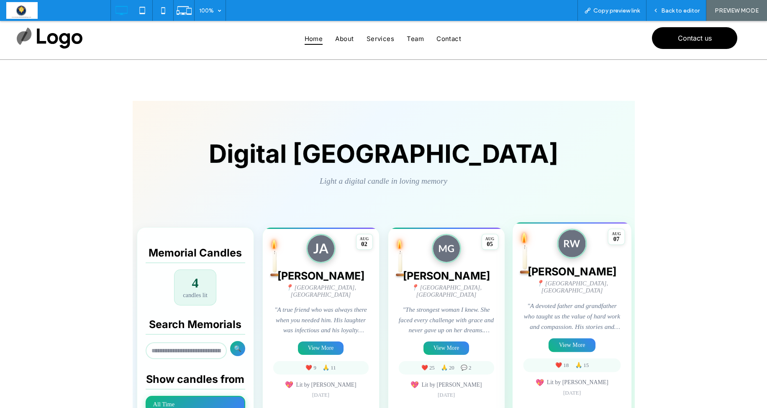
click at [522, 303] on div "AUG 07 Robert Williams 📍 Los Angeles, CA "A devoted father and grandfather who …" at bounding box center [572, 325] width 120 height 207
click at [522, 304] on div "AUG 07 Robert Williams 📍 Los Angeles, CA "A devoted father and grandfather who …" at bounding box center [572, 325] width 120 height 207
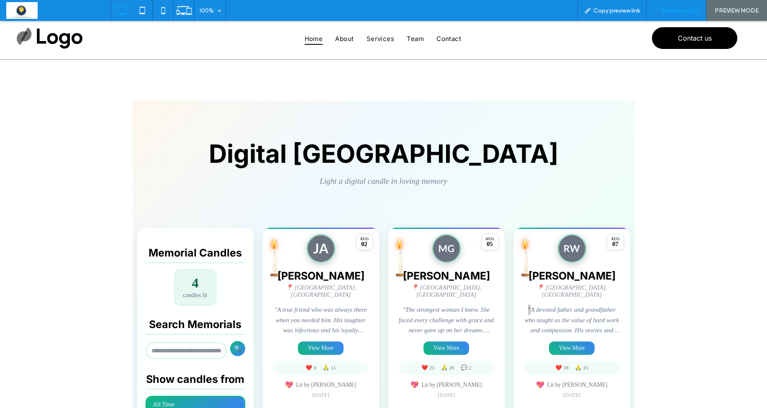
click at [690, 12] on span "Back to editor" at bounding box center [680, 10] width 38 height 7
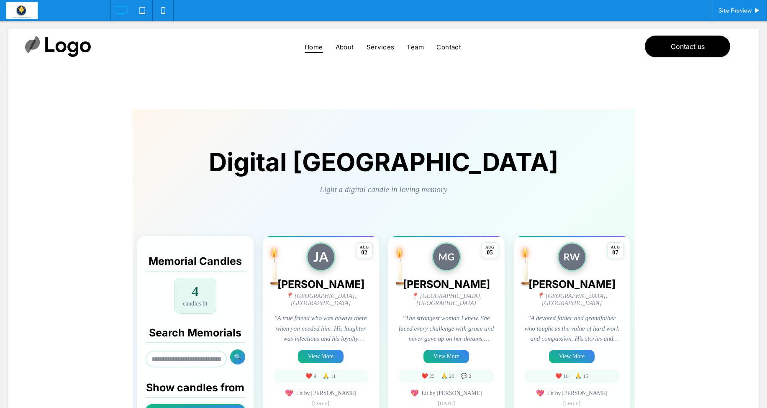
click at [492, 302] on span at bounding box center [384, 381] width 502 height 545
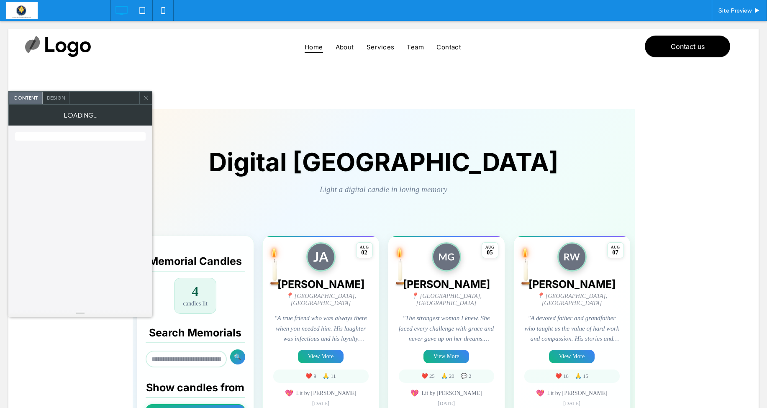
click at [492, 302] on div "Maria Garcia 📍 Miami, FL "The strongest woman I knew. She faced every challenge…" at bounding box center [446, 342] width 95 height 129
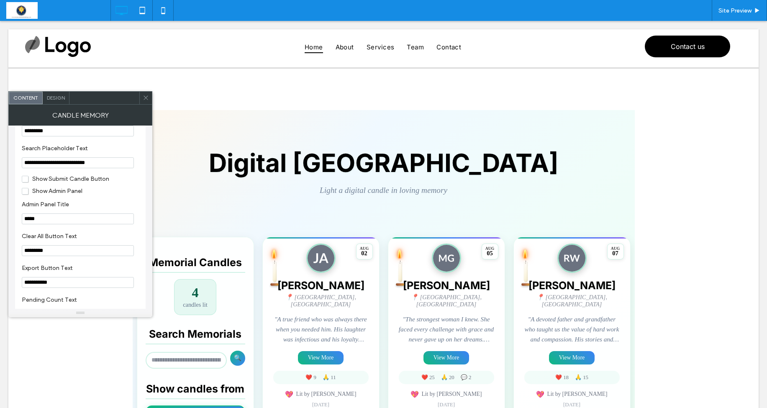
scroll to position [855, 0]
click at [26, 182] on span "Show Submit Candle Button" at bounding box center [65, 178] width 87 height 7
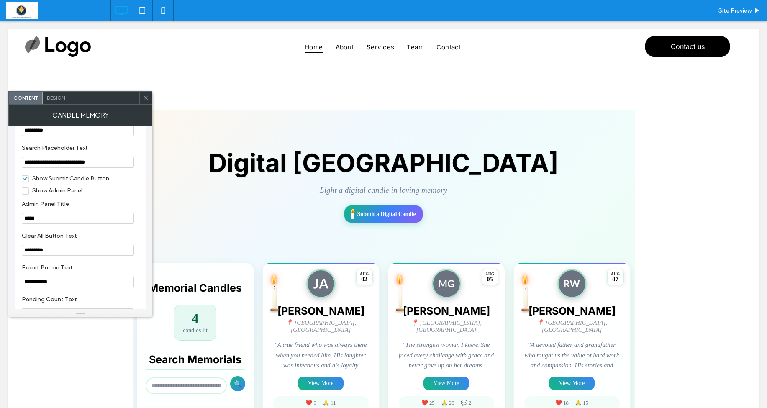
click at [143, 97] on icon at bounding box center [146, 98] width 6 height 6
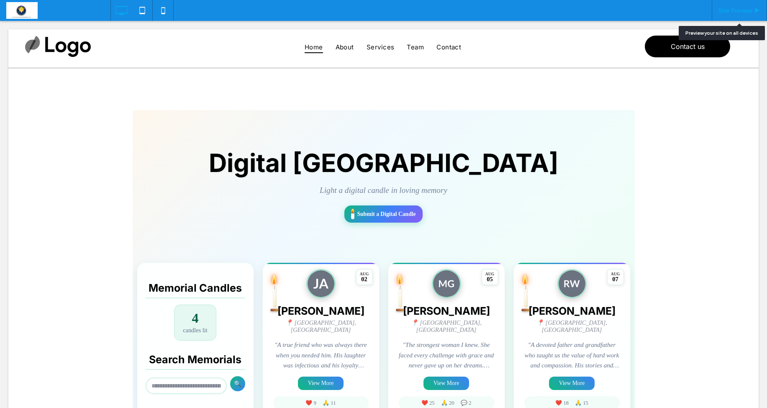
click at [733, 11] on span "Site Preview" at bounding box center [734, 10] width 33 height 7
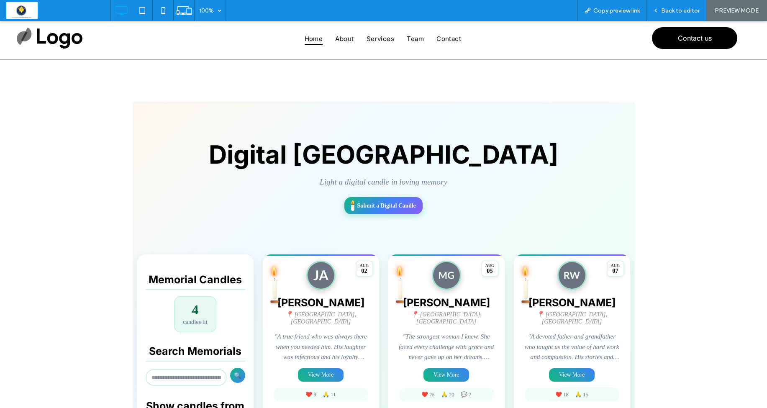
click at [379, 203] on span "Submit a Digital Candle" at bounding box center [386, 205] width 59 height 7
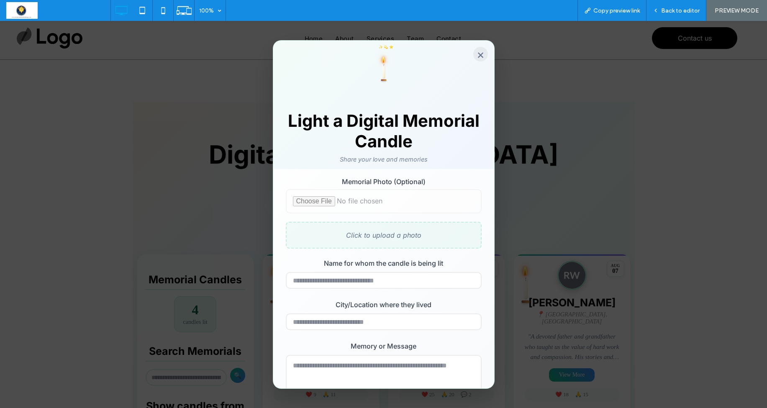
scroll to position [0, 0]
click at [478, 56] on button "×" at bounding box center [480, 53] width 15 height 15
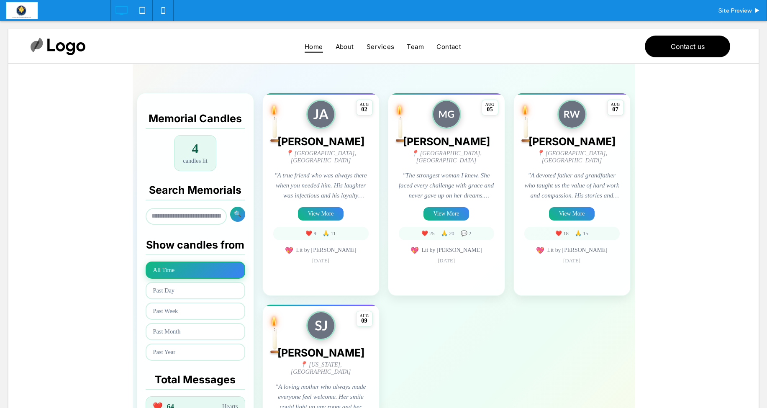
click at [402, 158] on span at bounding box center [384, 238] width 502 height 545
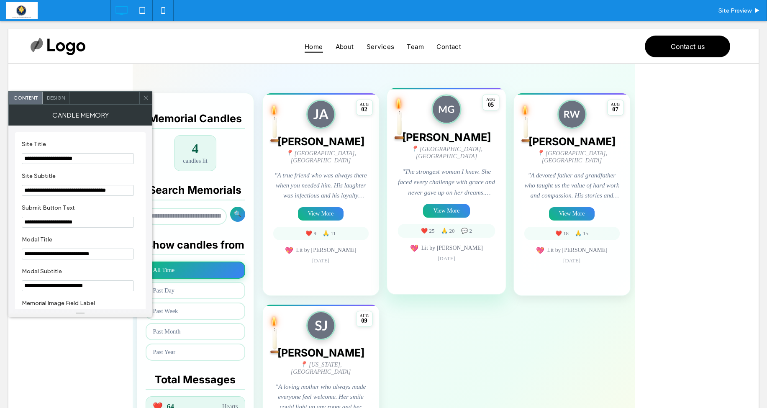
scroll to position [149, 0]
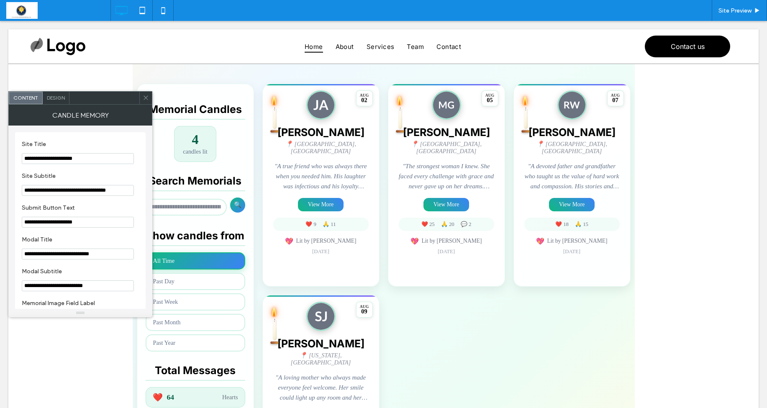
click at [146, 98] on use at bounding box center [145, 98] width 4 height 4
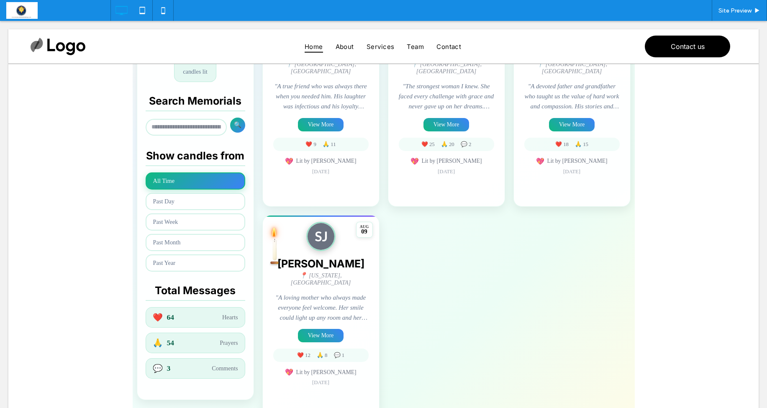
scroll to position [231, 0]
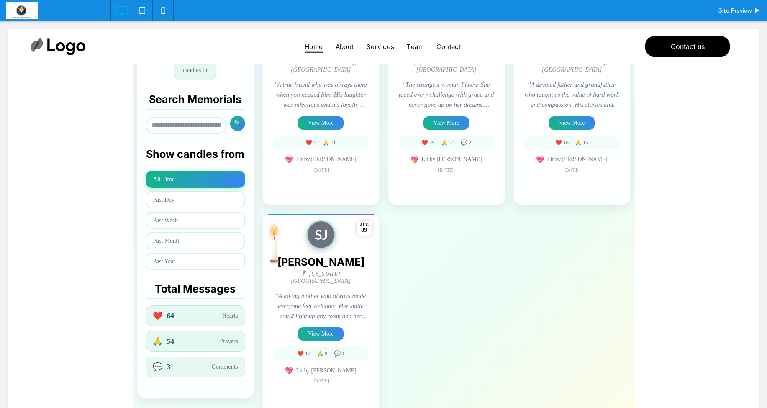
click at [625, 363] on span at bounding box center [384, 147] width 502 height 545
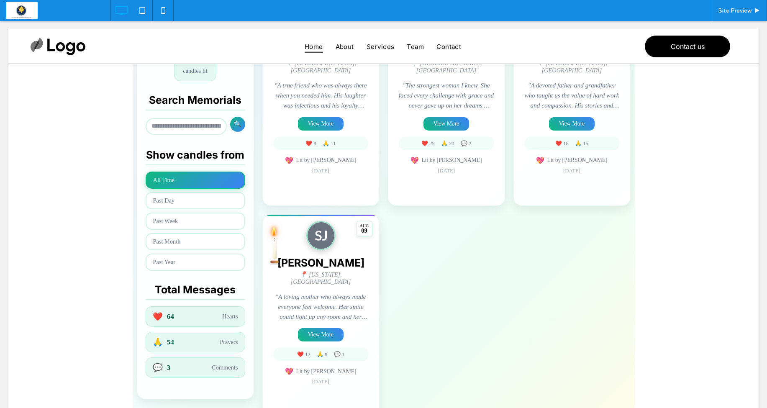
scroll to position [232, 0]
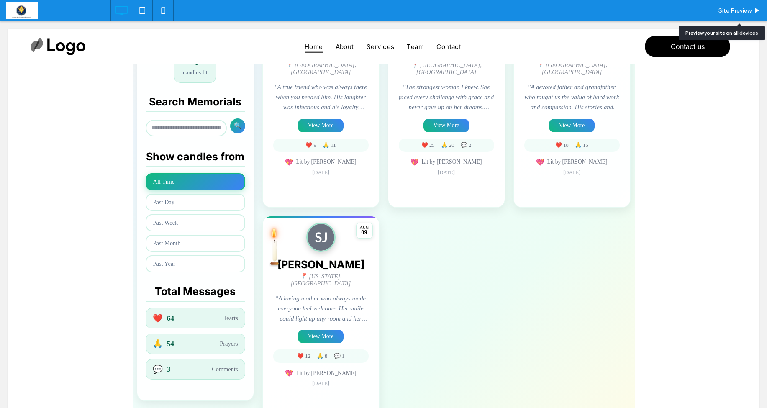
drag, startPoint x: 725, startPoint y: 9, endPoint x: 706, endPoint y: 33, distance: 30.6
click at [725, 9] on span "Site Preview" at bounding box center [734, 10] width 33 height 7
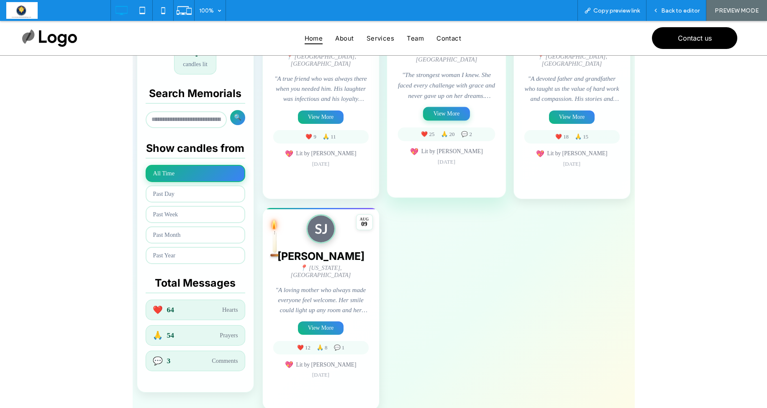
click at [455, 111] on button "View More" at bounding box center [446, 114] width 47 height 14
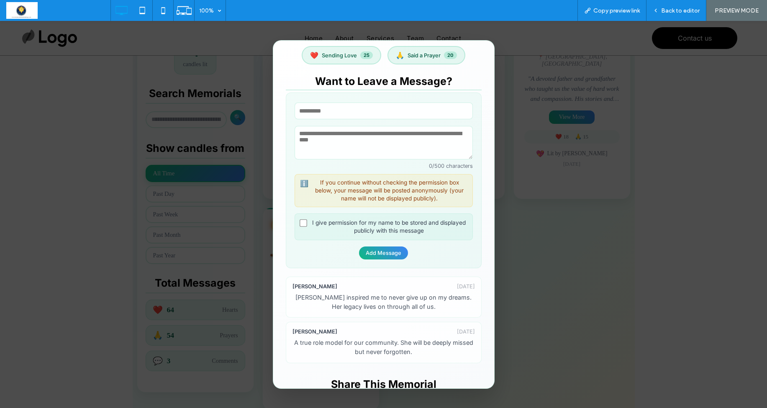
scroll to position [323, 0]
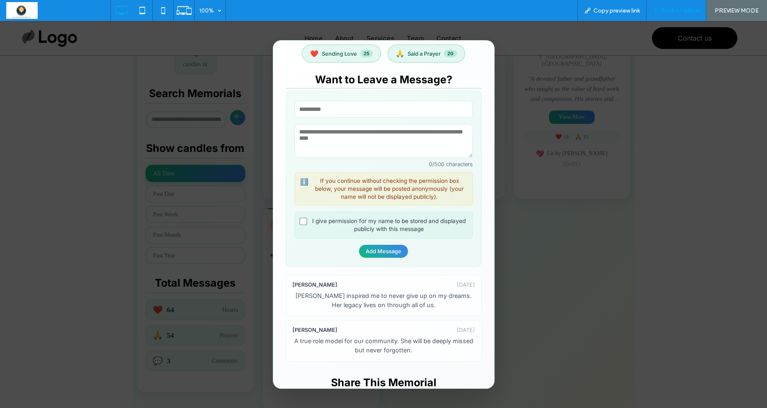
click at [684, 13] on span "Back to editor" at bounding box center [680, 10] width 38 height 7
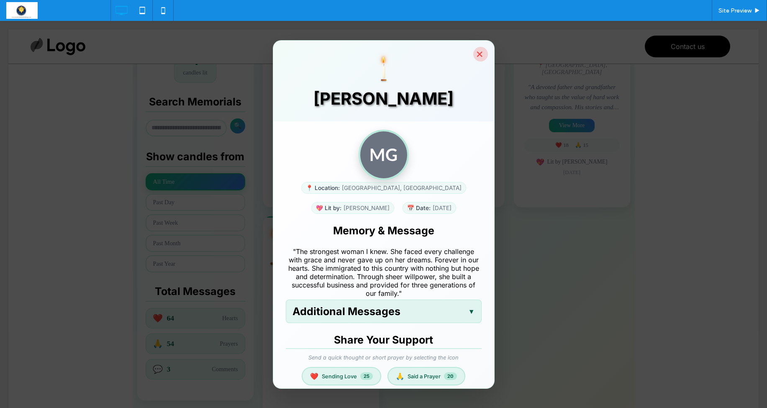
click at [484, 56] on button "×" at bounding box center [480, 54] width 15 height 15
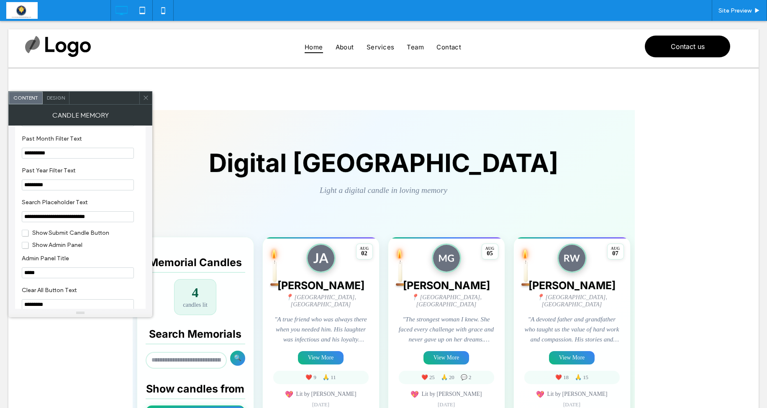
scroll to position [807, 0]
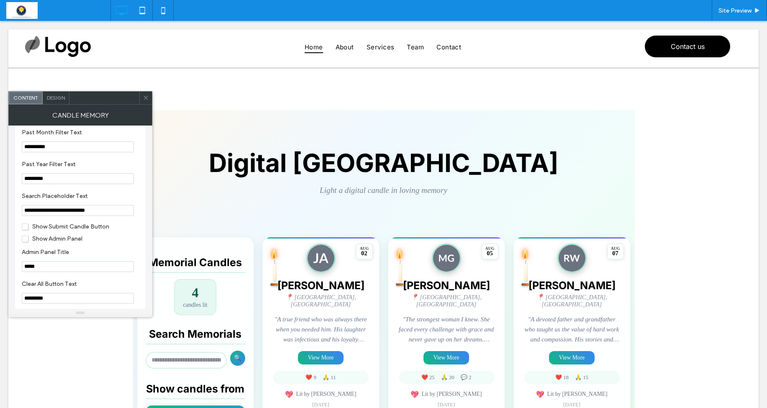
click at [28, 230] on span "Show Submit Candle Button" at bounding box center [65, 226] width 87 height 7
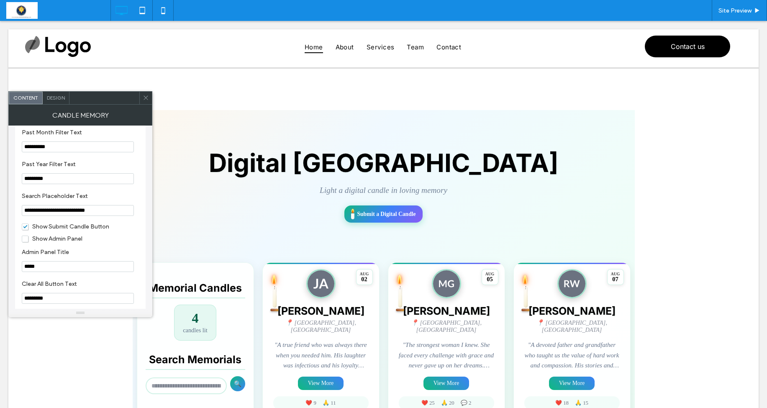
click at [145, 100] on icon at bounding box center [146, 98] width 6 height 6
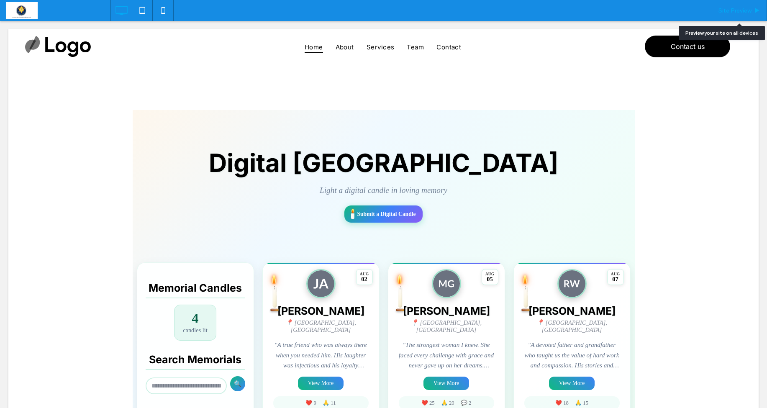
click at [735, 8] on span "Site Preview" at bounding box center [734, 10] width 33 height 7
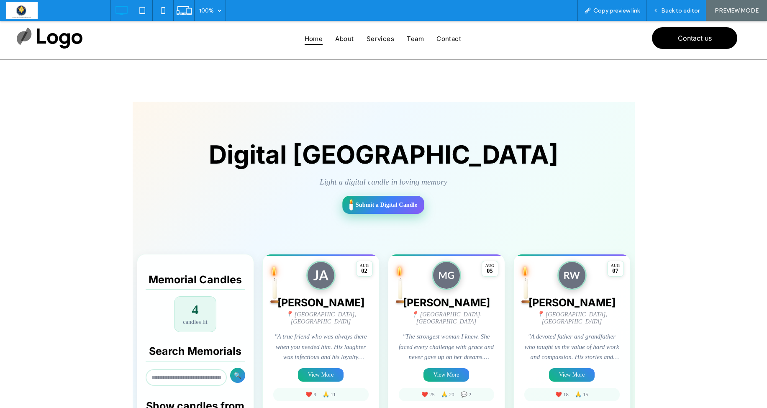
click at [382, 199] on div at bounding box center [384, 205] width 84 height 20
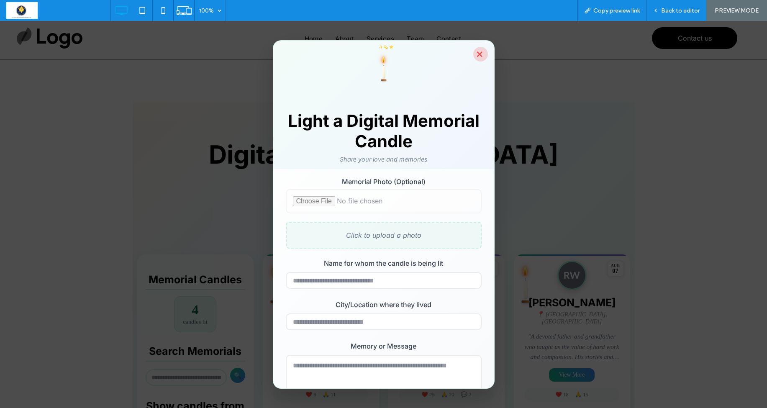
click at [480, 57] on button "×" at bounding box center [480, 54] width 15 height 15
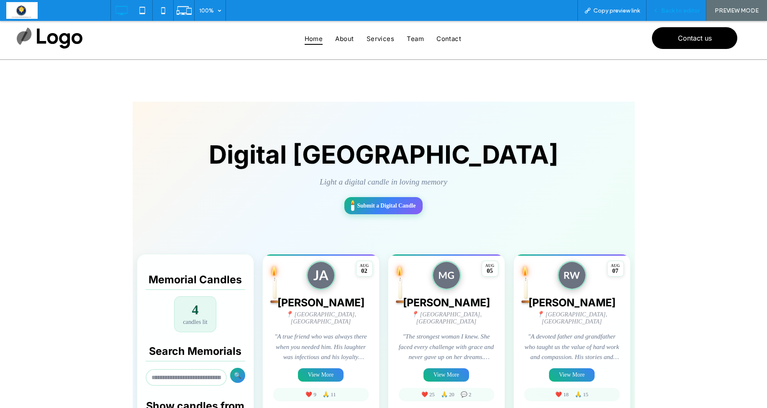
click at [670, 10] on span "Back to editor" at bounding box center [680, 10] width 38 height 7
